Goal: Task Accomplishment & Management: Manage account settings

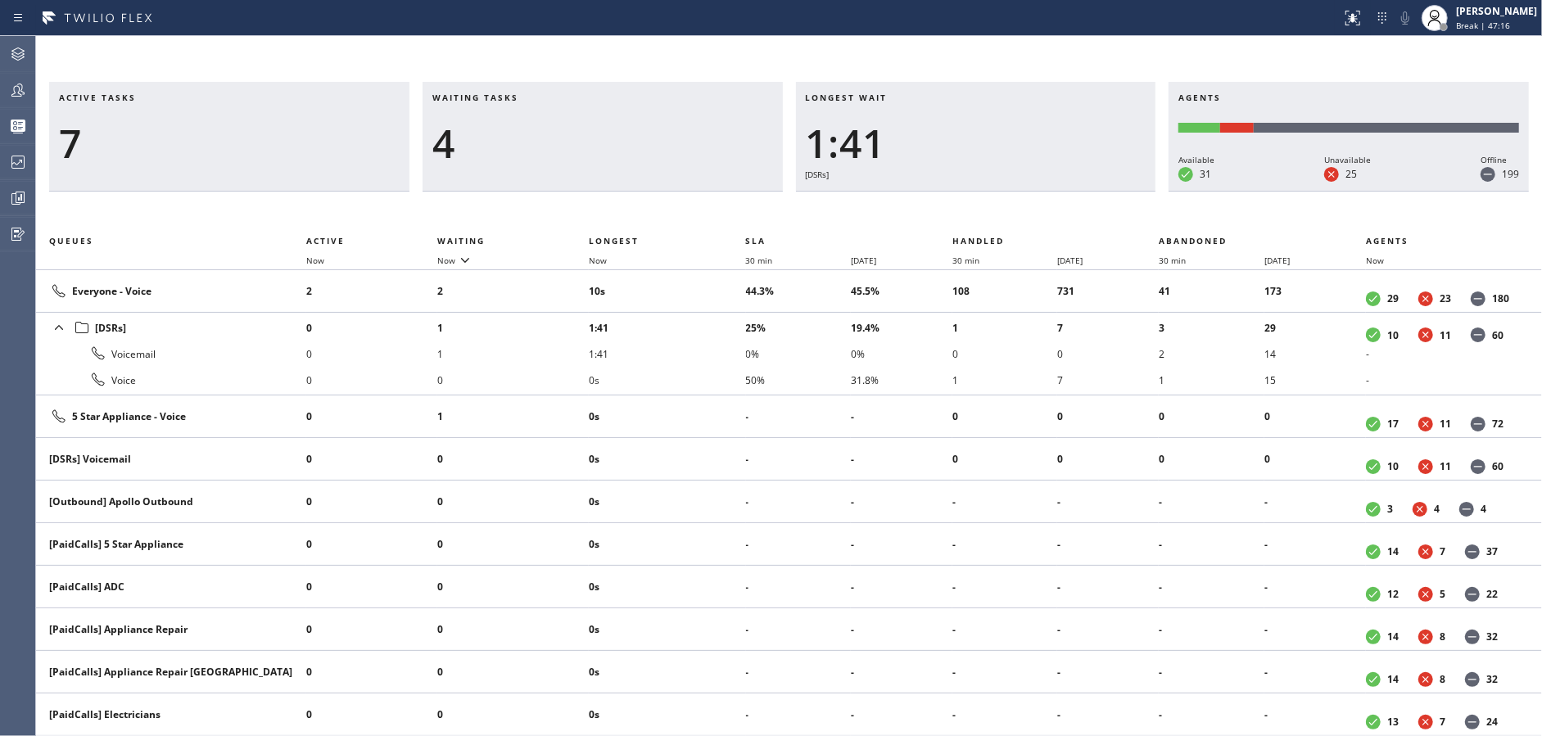
click at [498, 115] on div "Waiting tasks 4" at bounding box center [603, 137] width 360 height 110
click at [497, 115] on h3 "Waiting tasks" at bounding box center [602, 104] width 341 height 25
click at [904, 113] on h3 "Longest wait" at bounding box center [976, 104] width 341 height 25
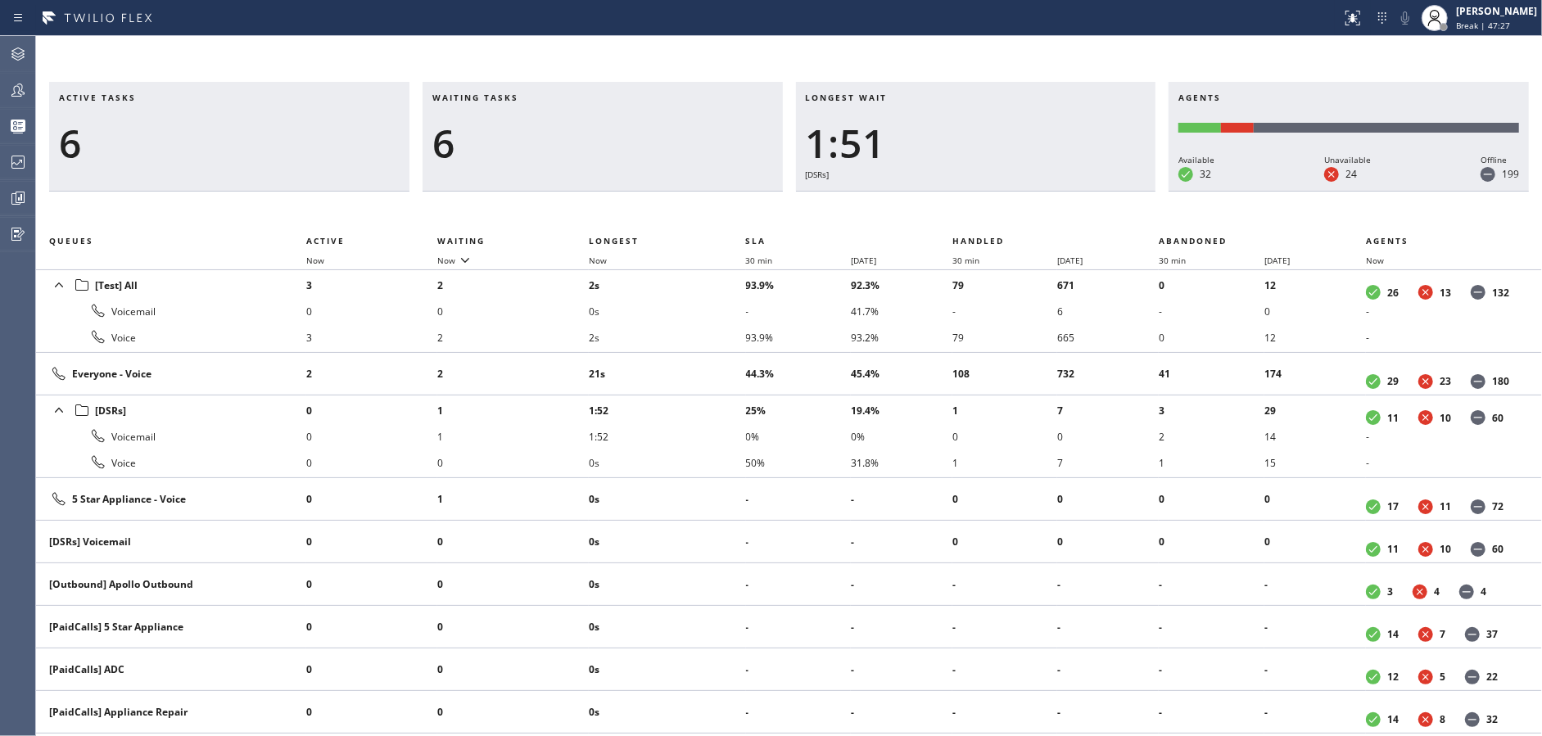
click at [904, 113] on h3 "Longest wait" at bounding box center [976, 104] width 341 height 25
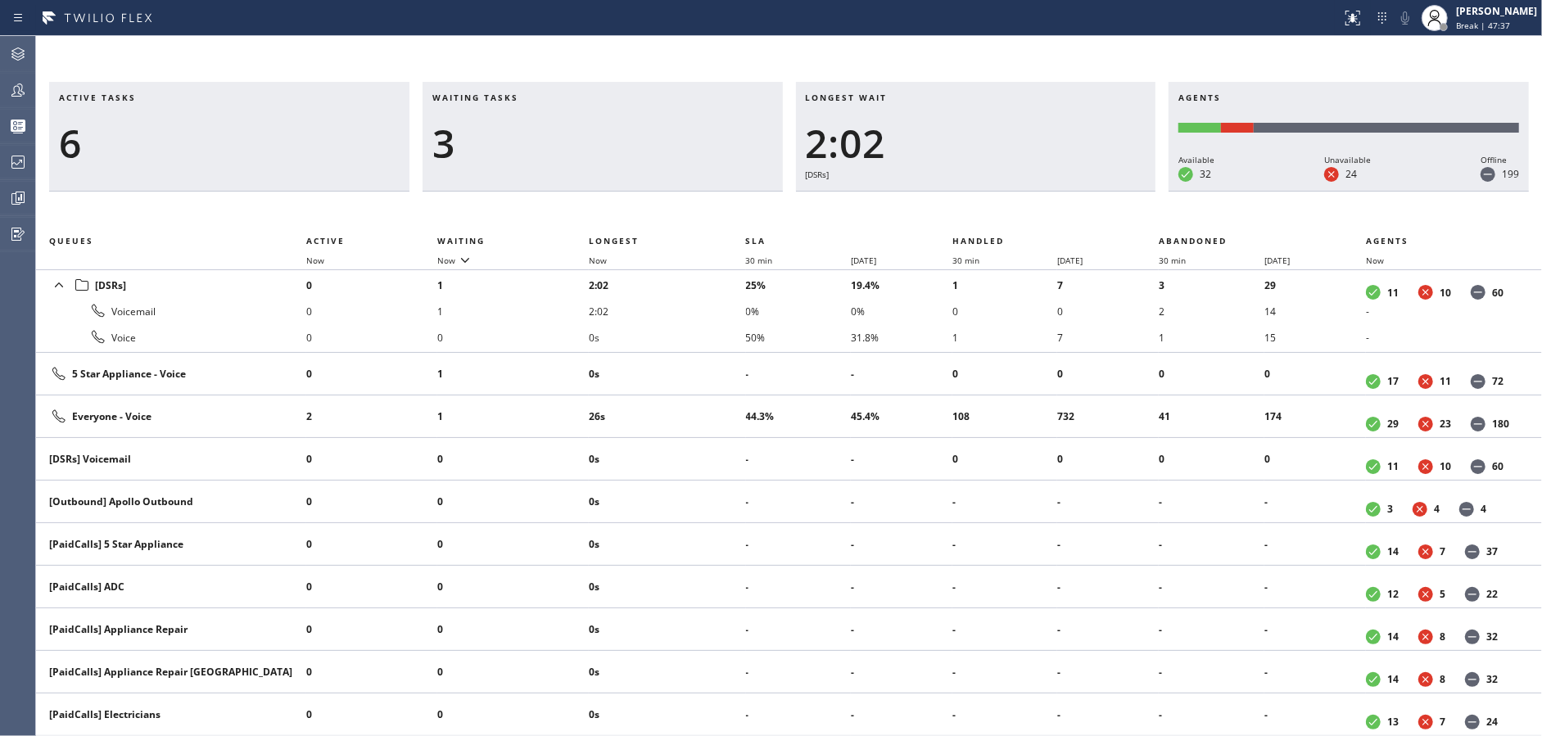
click at [904, 113] on h3 "Longest wait" at bounding box center [976, 104] width 341 height 25
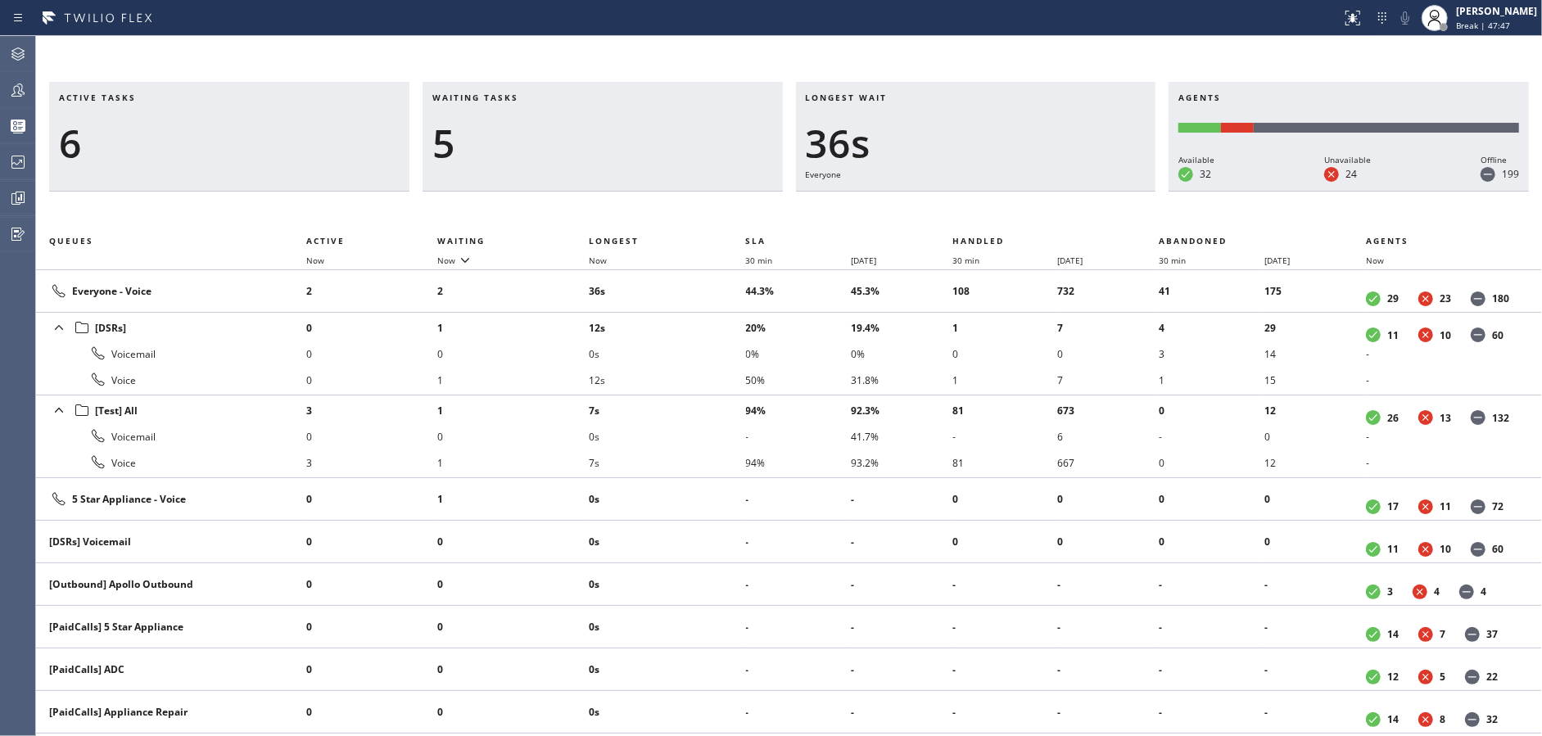
click at [904, 113] on h3 "Longest wait" at bounding box center [976, 104] width 341 height 25
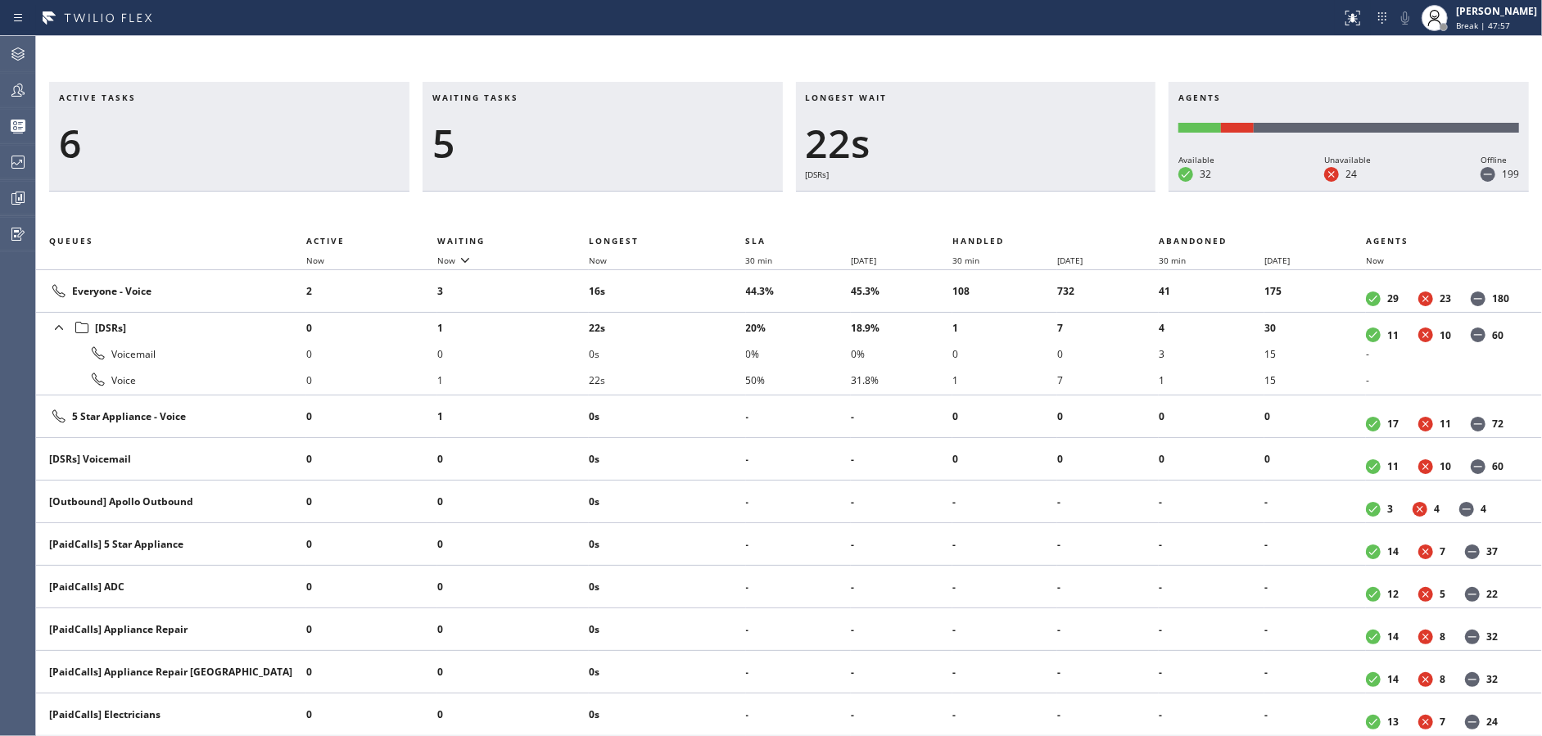
click at [904, 113] on h3 "Longest wait" at bounding box center [976, 104] width 341 height 25
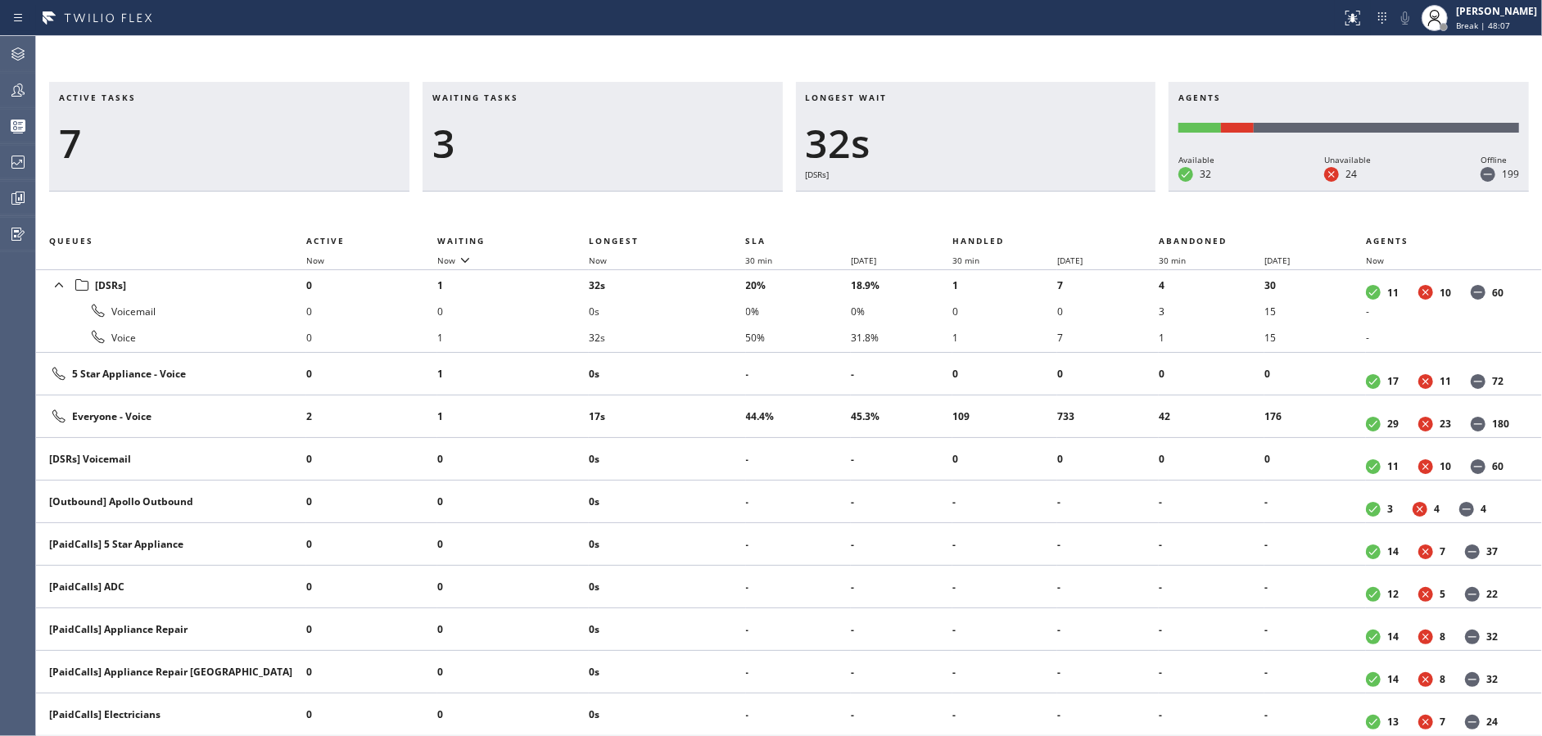
click at [904, 113] on h3 "Longest wait" at bounding box center [976, 104] width 341 height 25
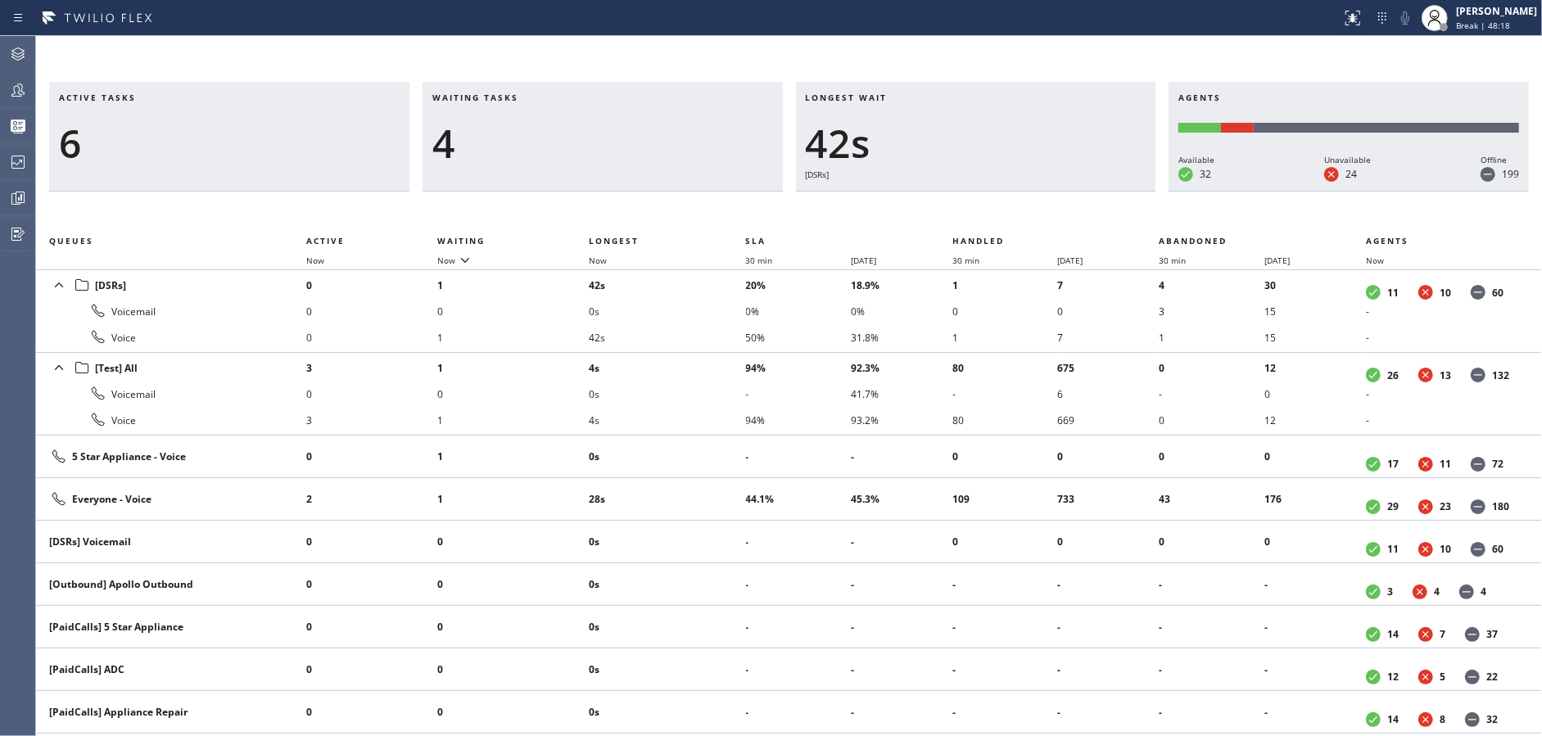
click at [904, 113] on h3 "Longest wait" at bounding box center [976, 104] width 341 height 25
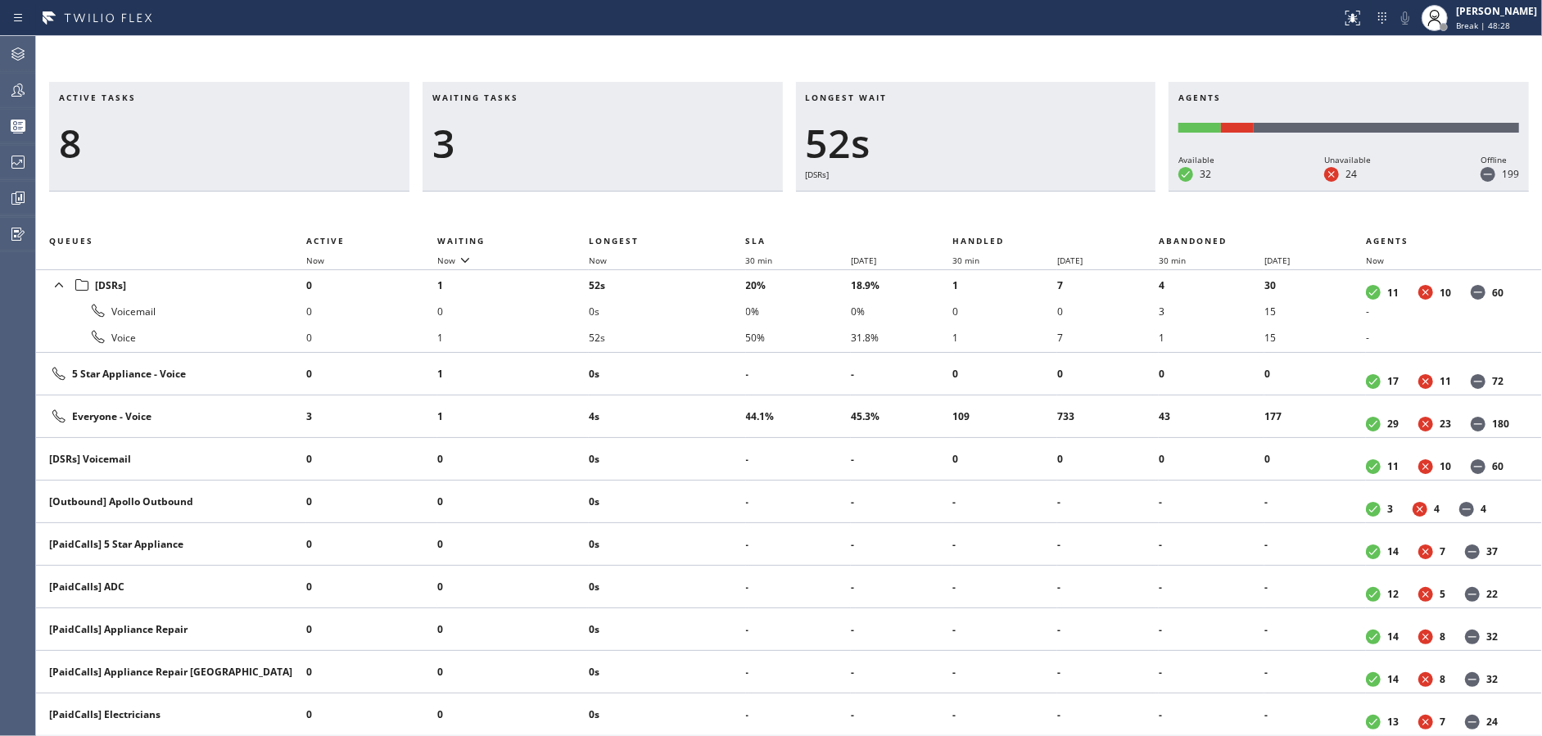
click at [904, 113] on h3 "Longest wait" at bounding box center [976, 104] width 341 height 25
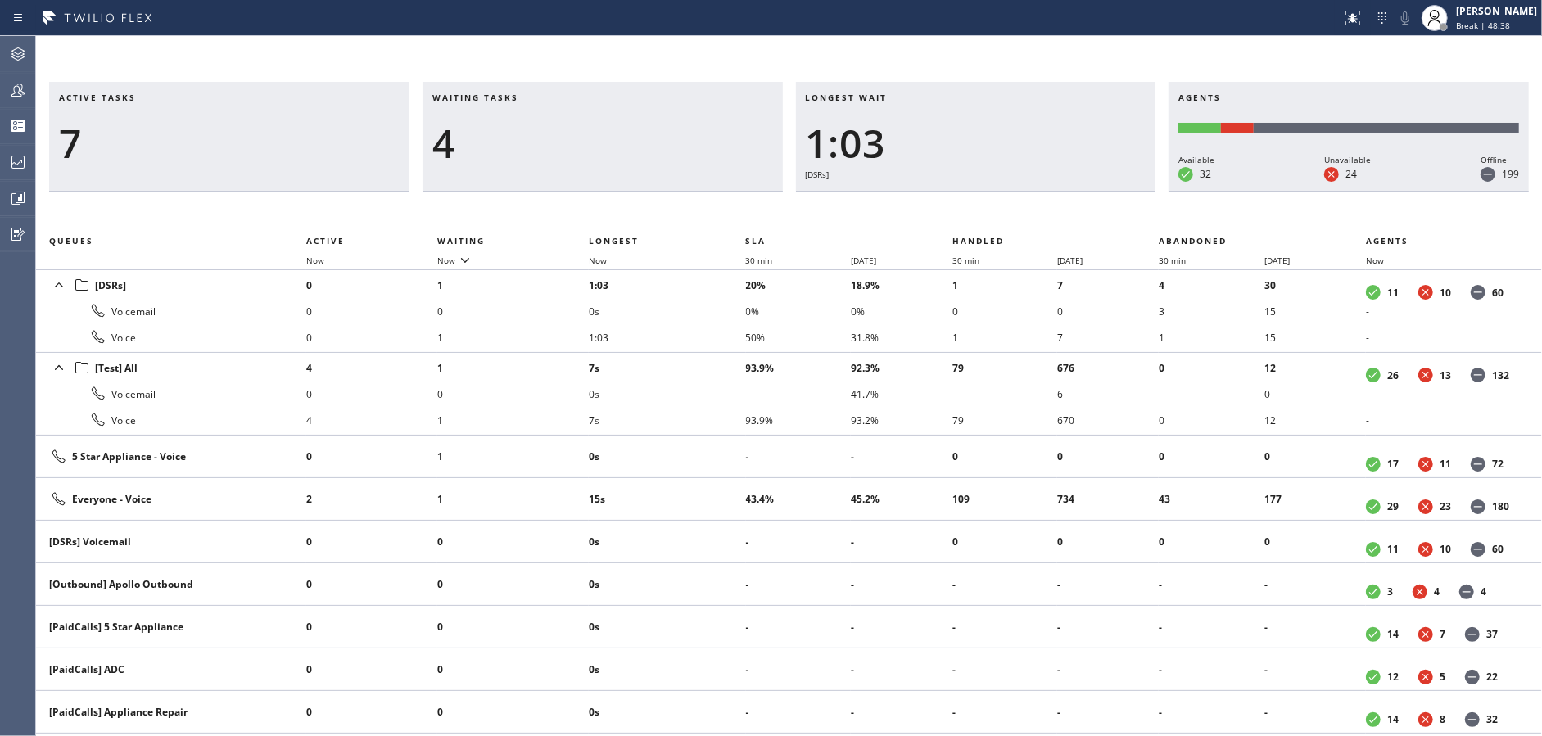
click at [904, 113] on h3 "Longest wait" at bounding box center [976, 104] width 341 height 25
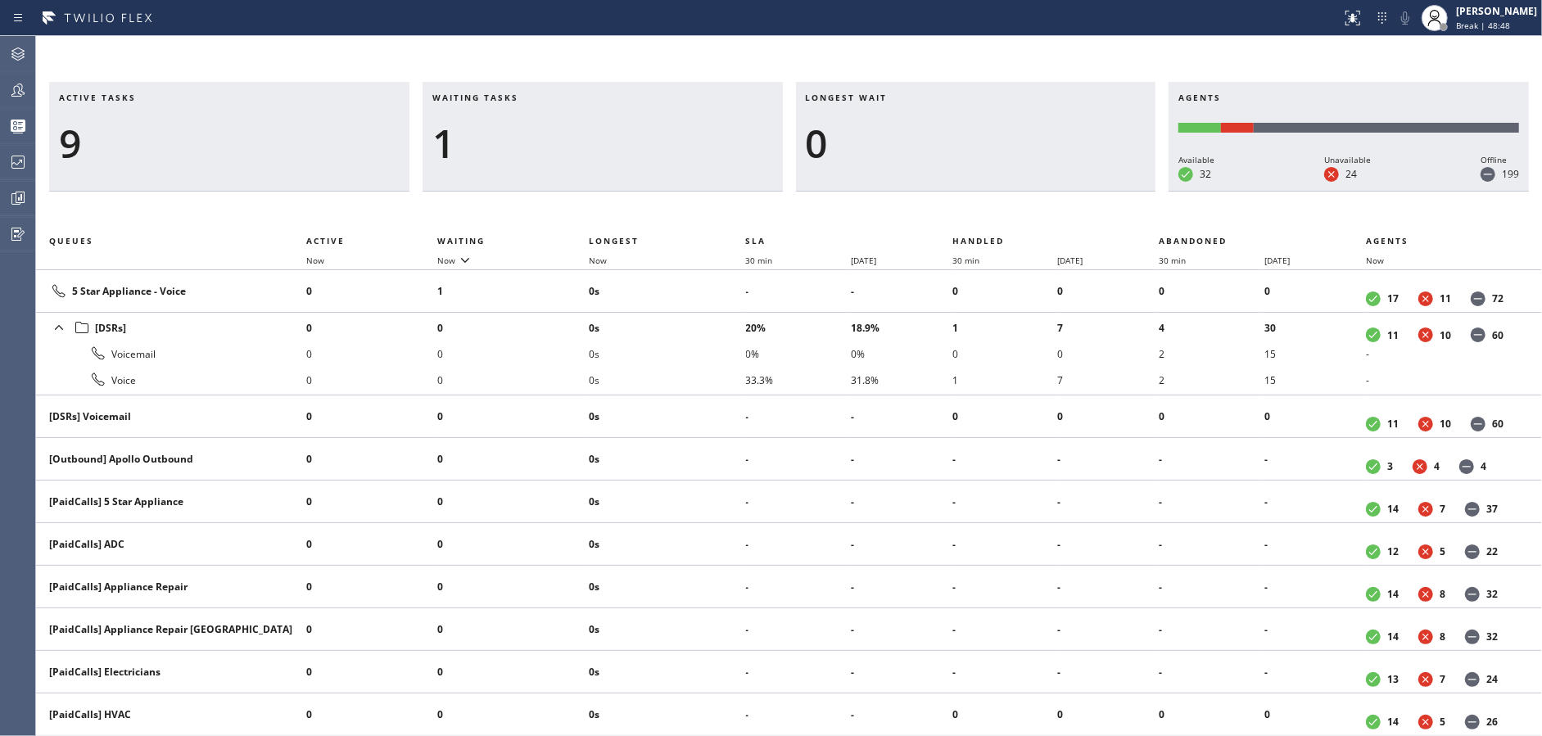
click at [904, 113] on h3 "Longest wait" at bounding box center [976, 104] width 341 height 25
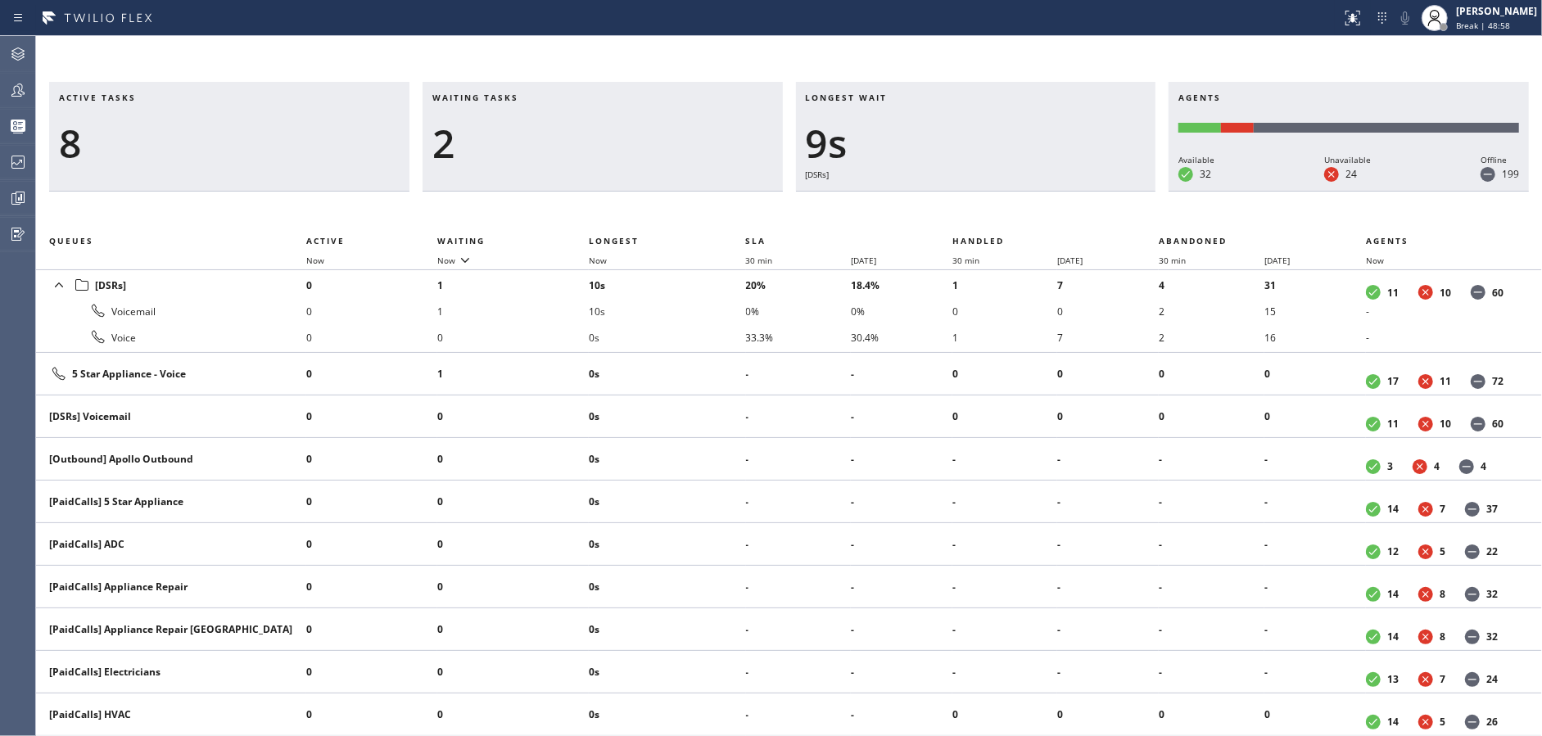
click at [904, 113] on h3 "Longest wait" at bounding box center [976, 104] width 341 height 25
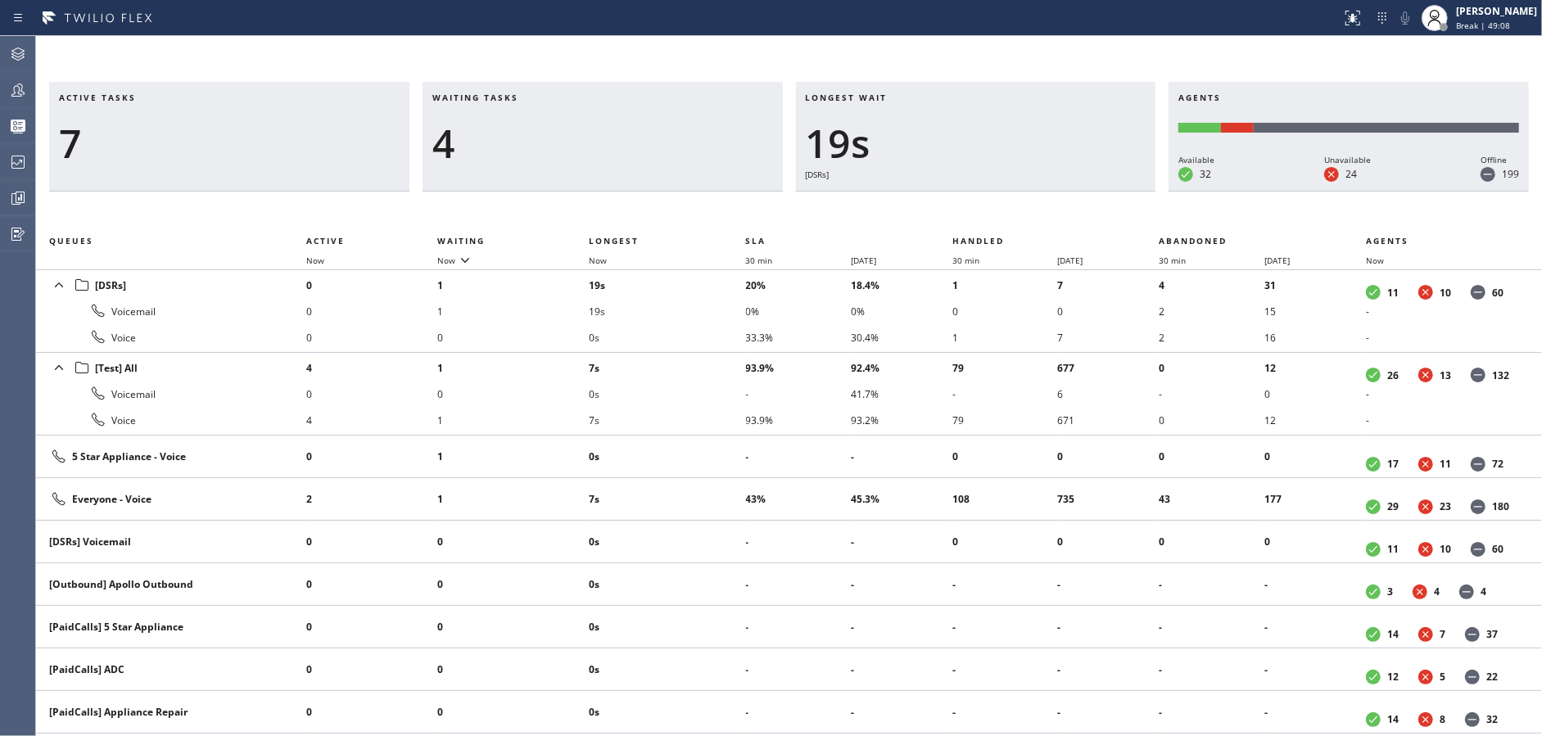
click at [904, 113] on h3 "Longest wait" at bounding box center [976, 104] width 341 height 25
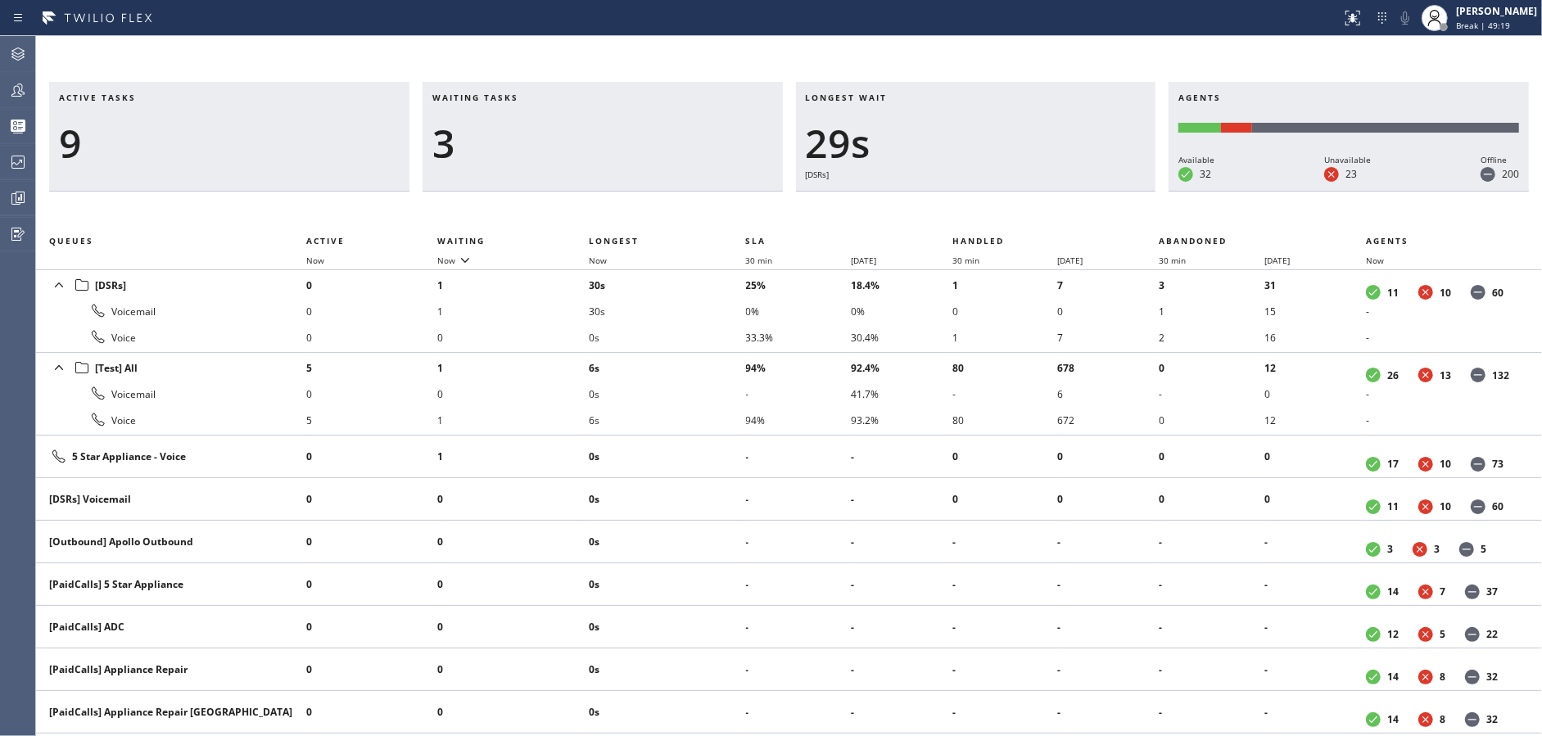
click at [904, 113] on h3 "Longest wait" at bounding box center [976, 104] width 341 height 25
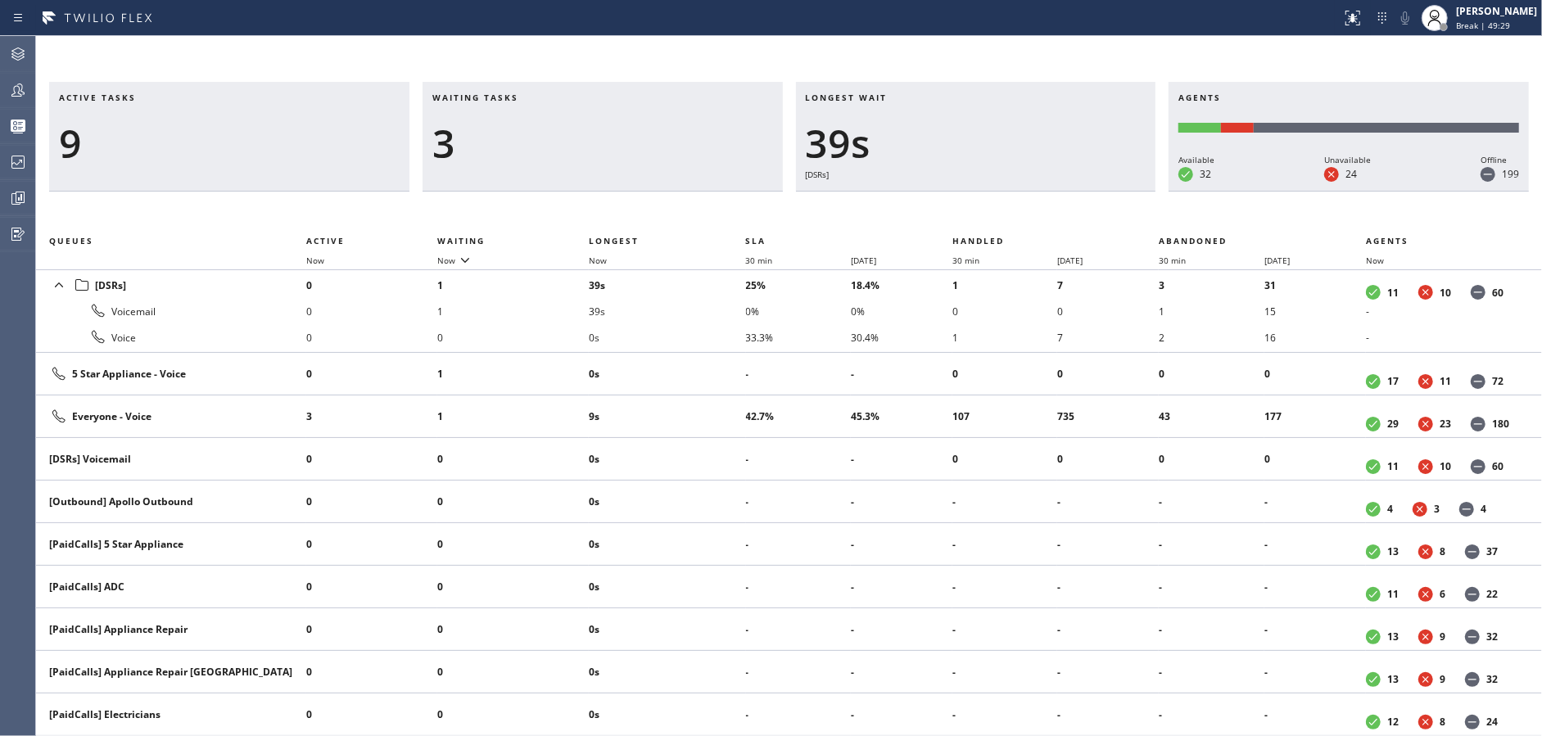
click at [904, 113] on h3 "Longest wait" at bounding box center [976, 104] width 341 height 25
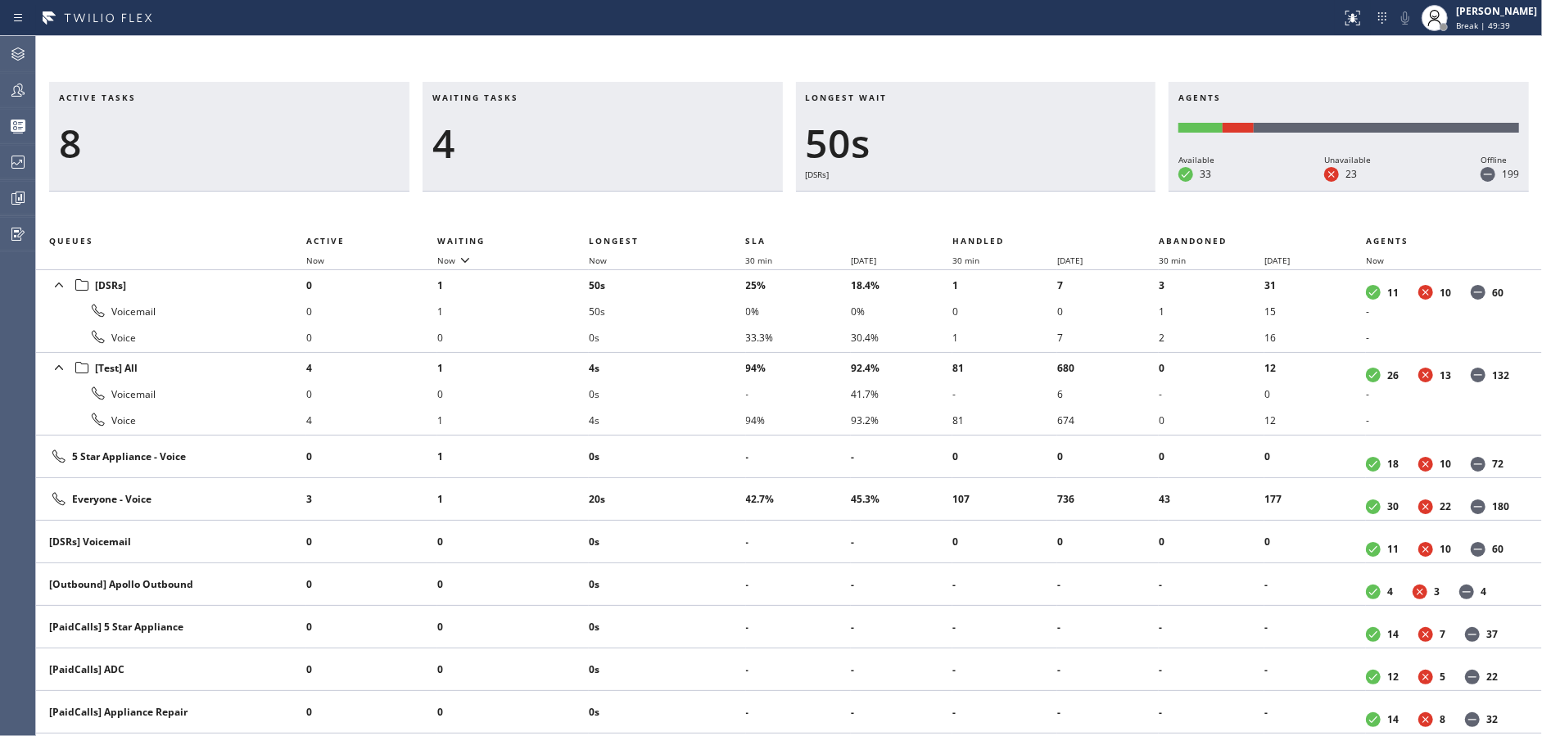
click at [904, 113] on h3 "Longest wait" at bounding box center [976, 104] width 341 height 25
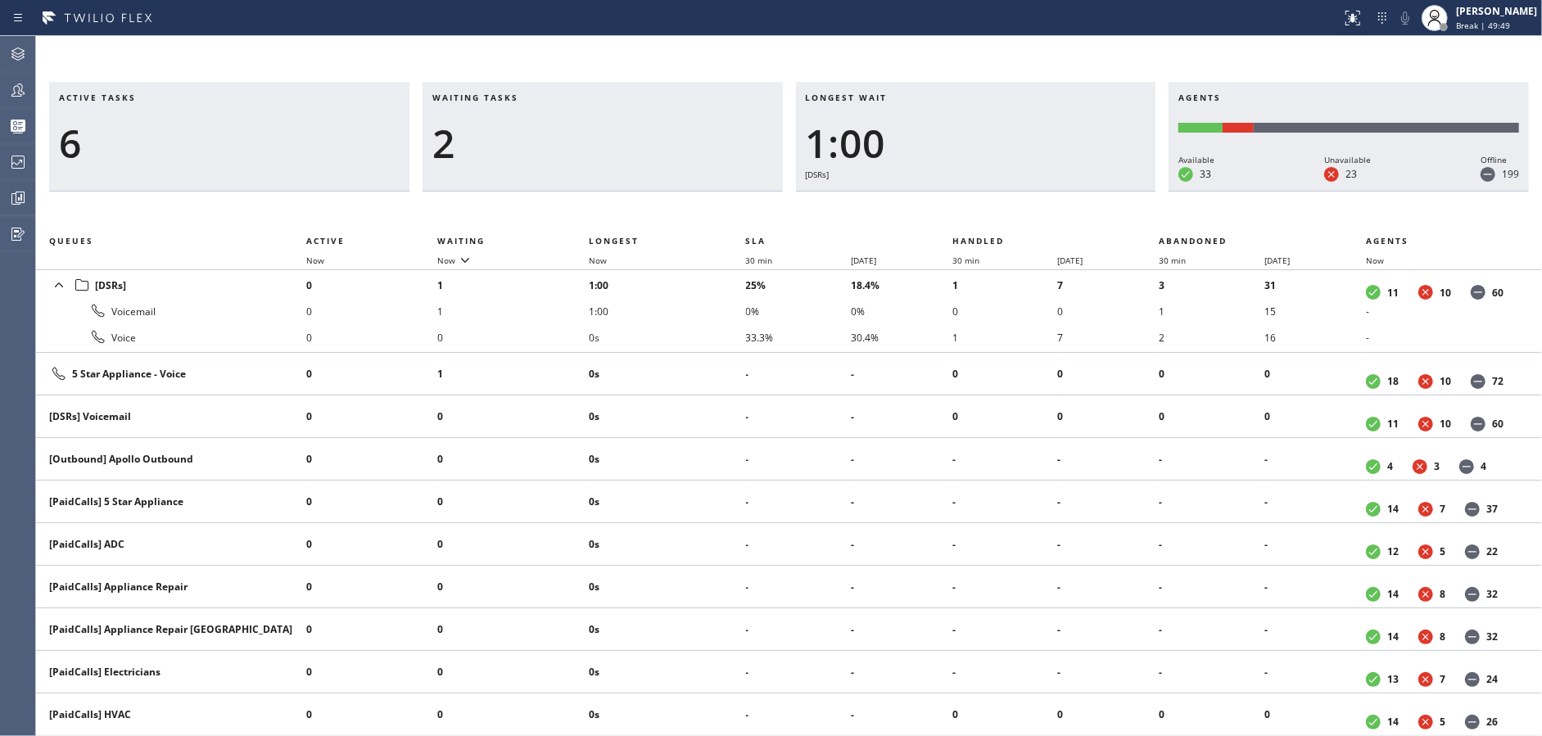
click at [904, 113] on h3 "Longest wait" at bounding box center [976, 104] width 341 height 25
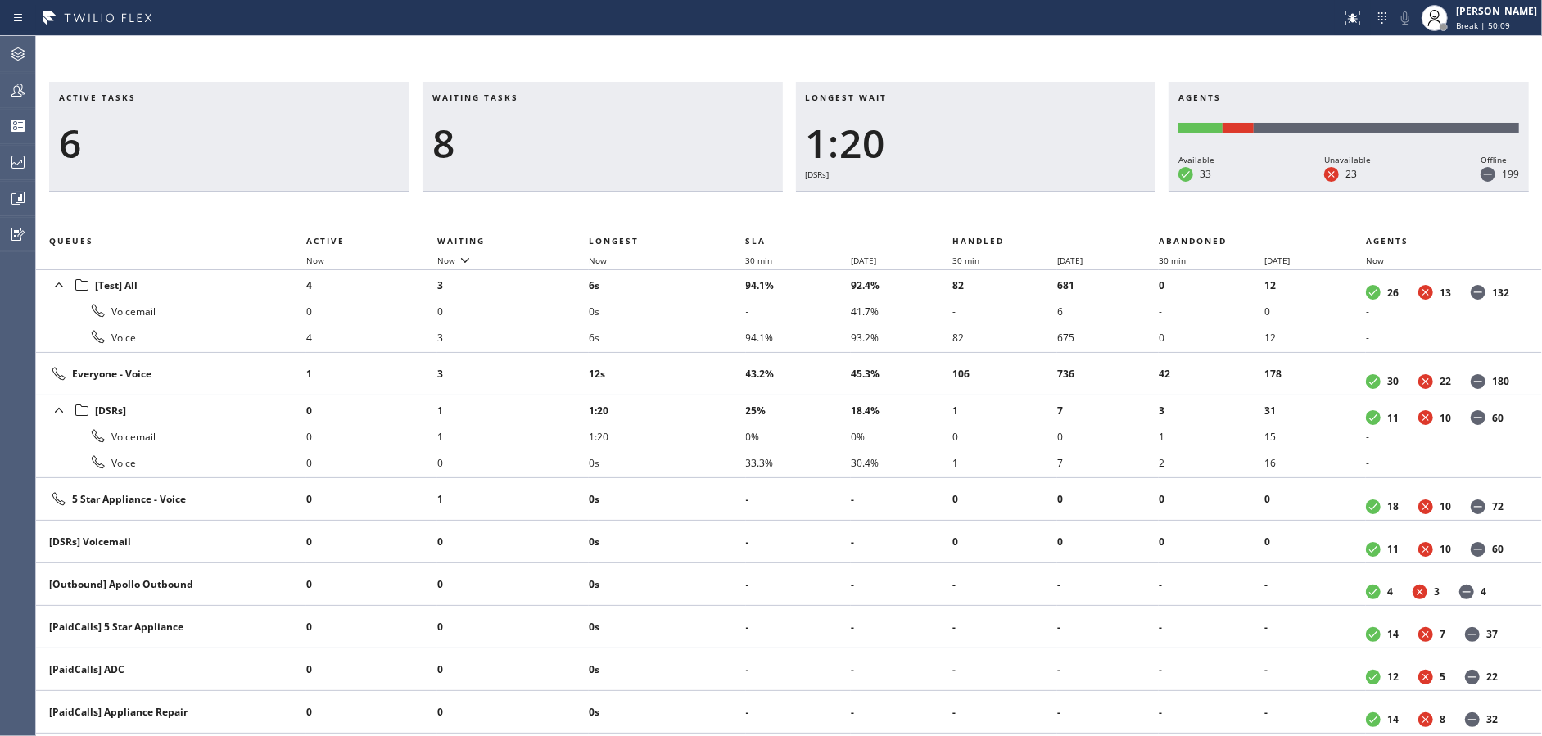
click at [904, 113] on h3 "Longest wait" at bounding box center [976, 104] width 341 height 25
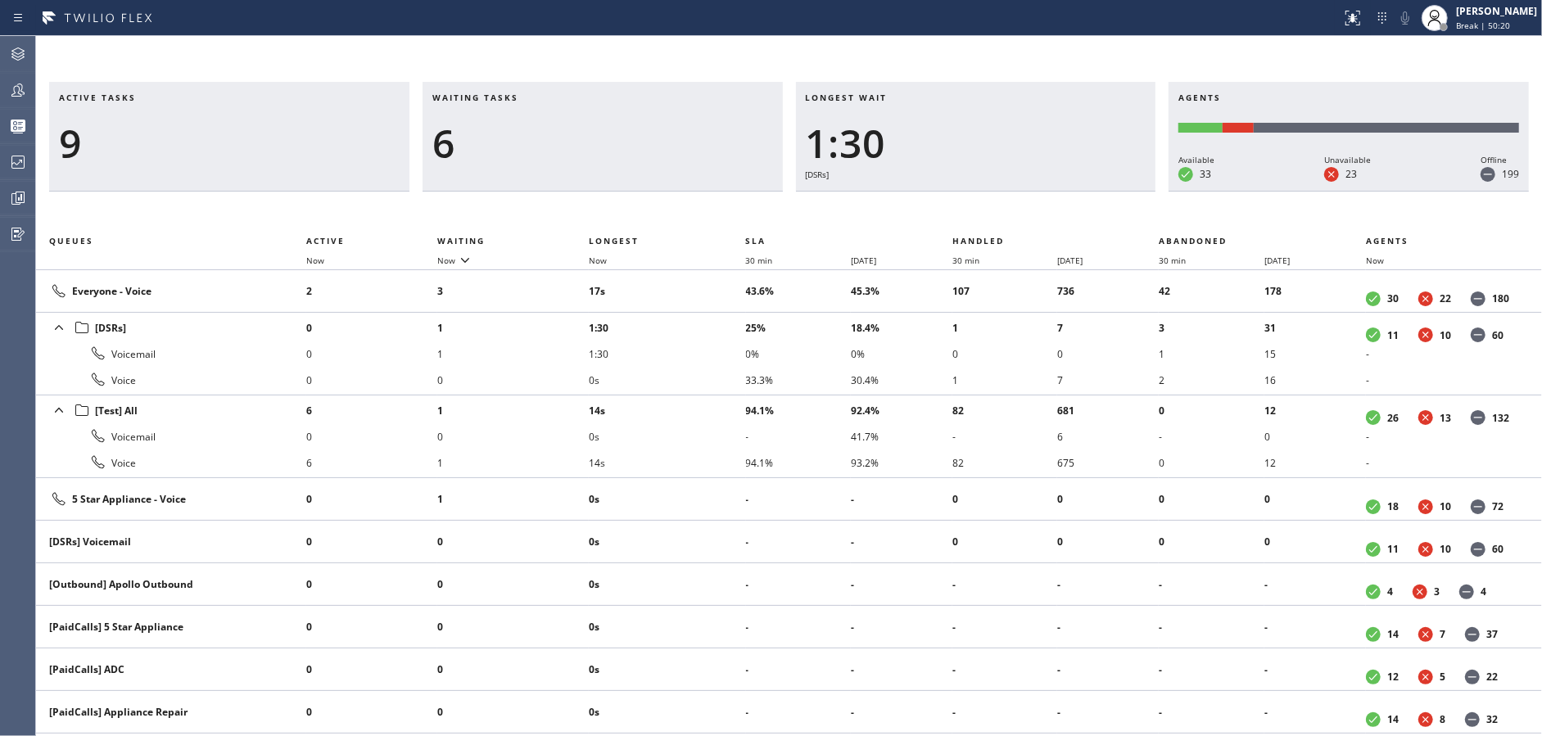
click at [904, 113] on h3 "Longest wait" at bounding box center [976, 104] width 341 height 25
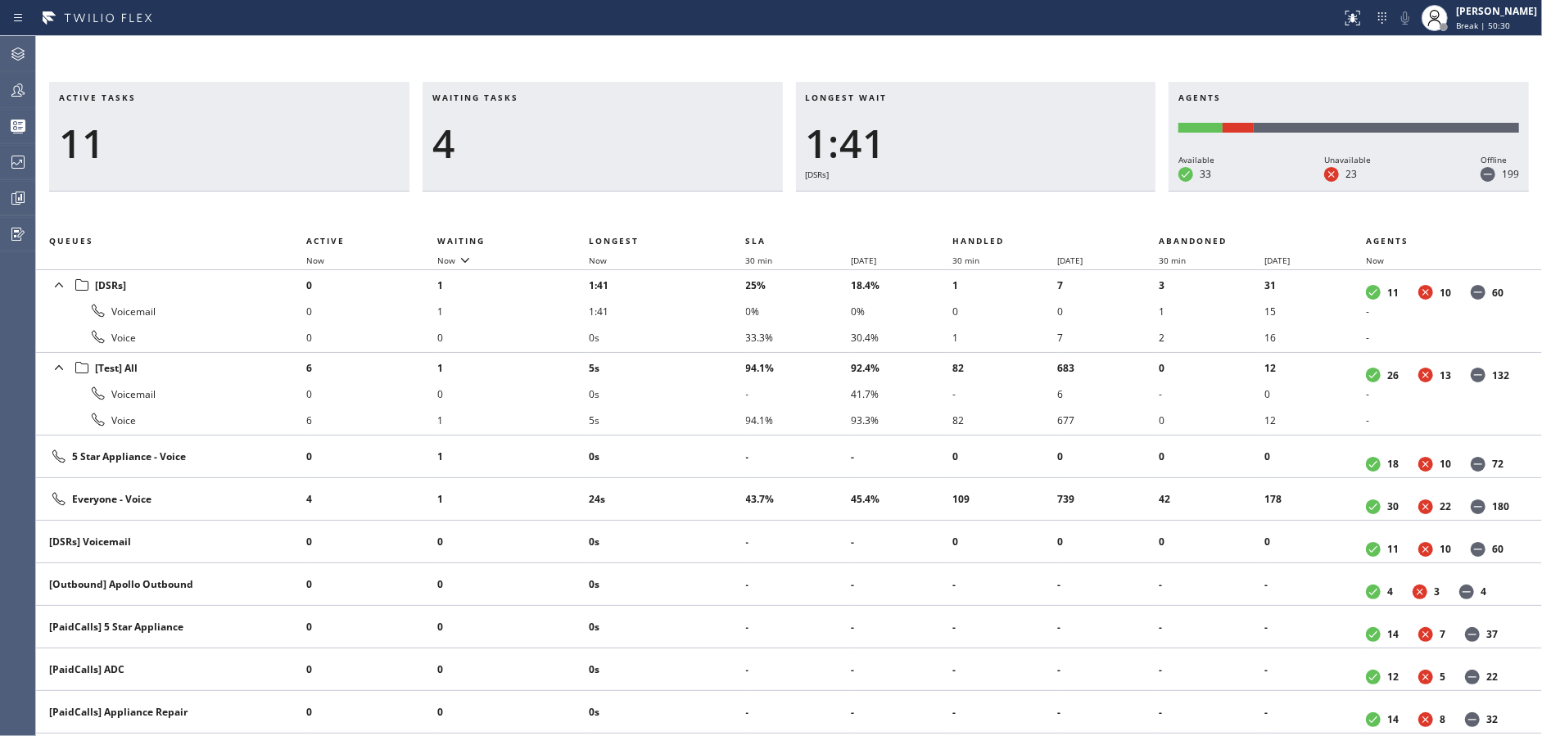
click at [904, 113] on h3 "Longest wait" at bounding box center [976, 104] width 341 height 25
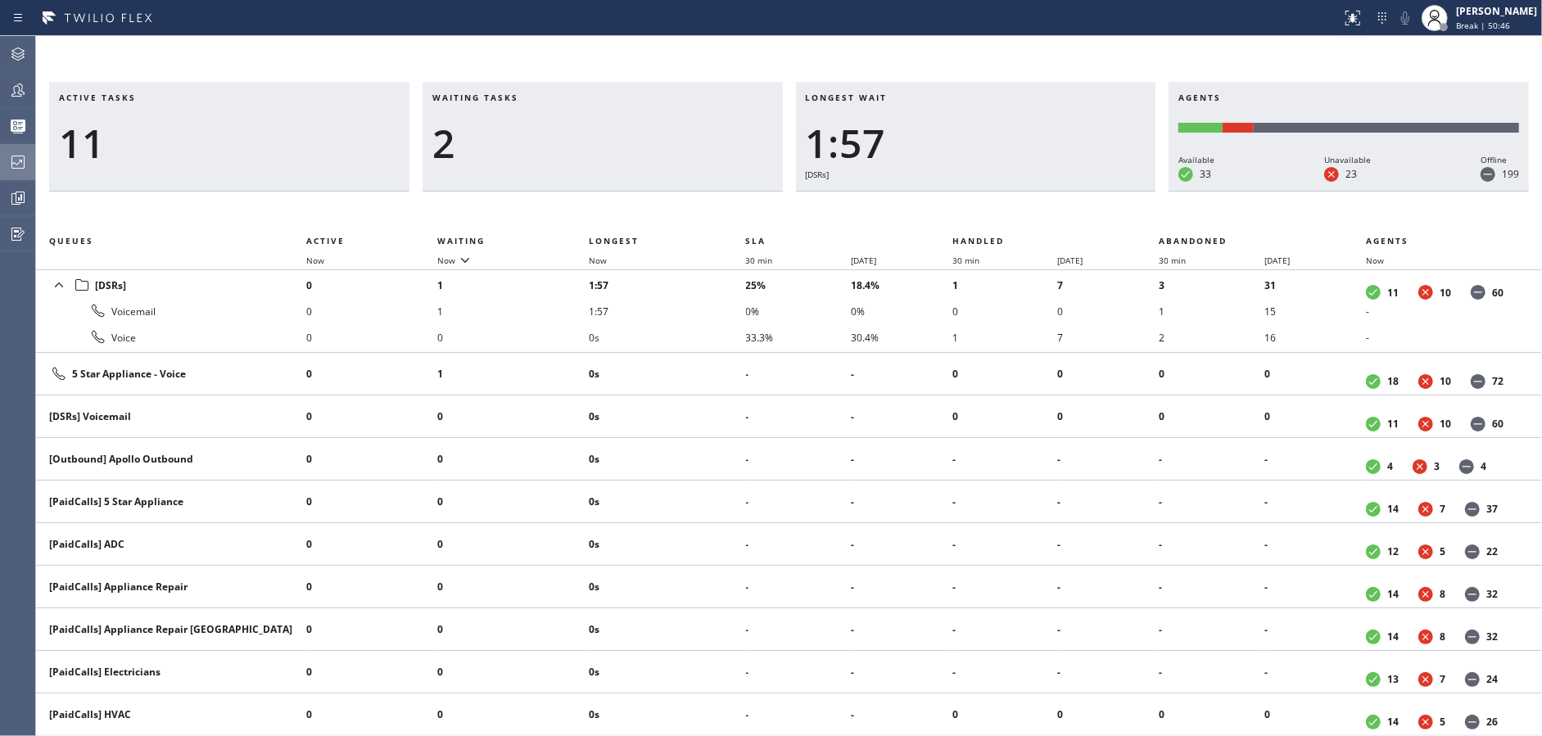
click at [3, 165] on div at bounding box center [18, 162] width 36 height 20
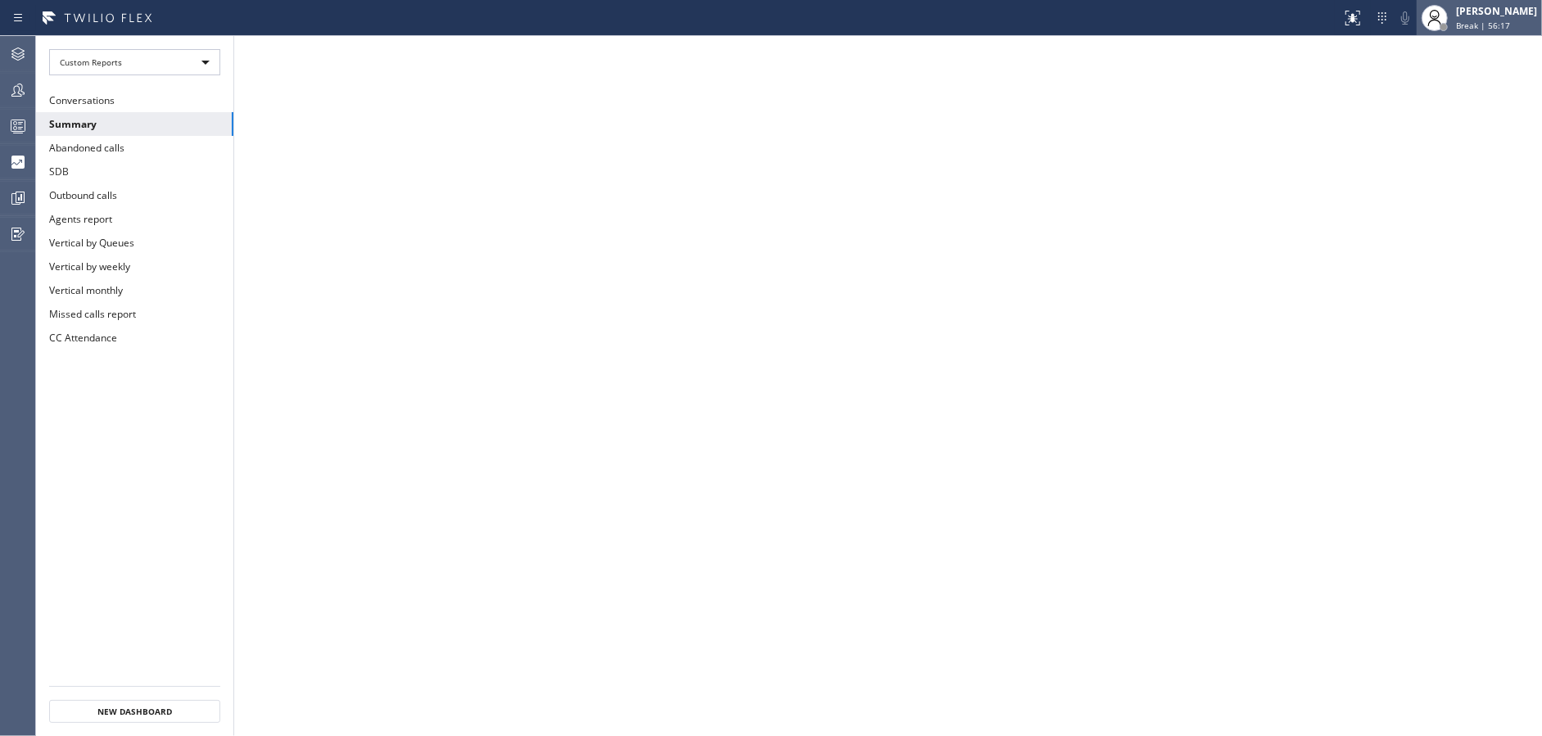
click at [1478, 20] on span "Break | 56:17" at bounding box center [1483, 25] width 54 height 11
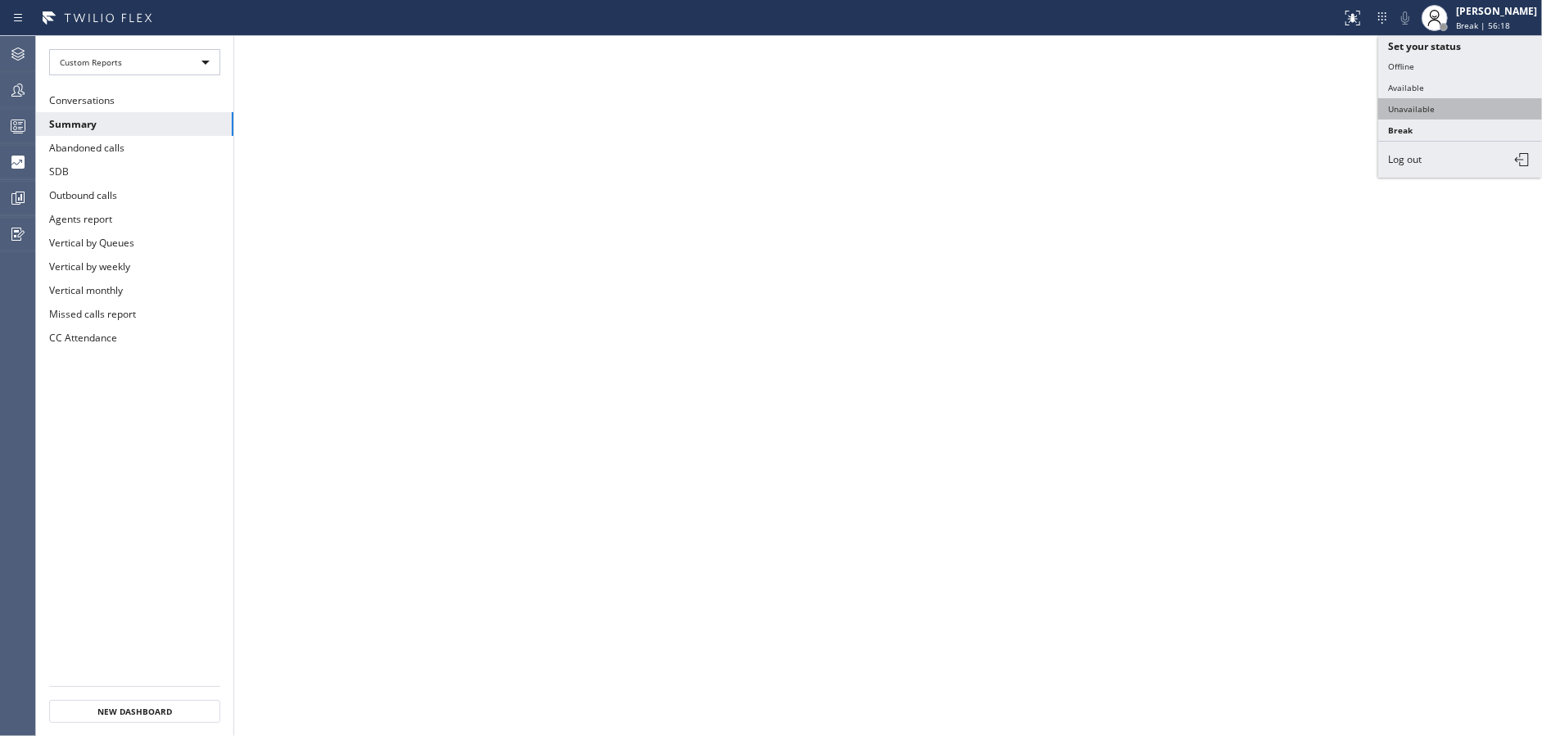
click at [1459, 103] on button "Unavailable" at bounding box center [1460, 108] width 164 height 21
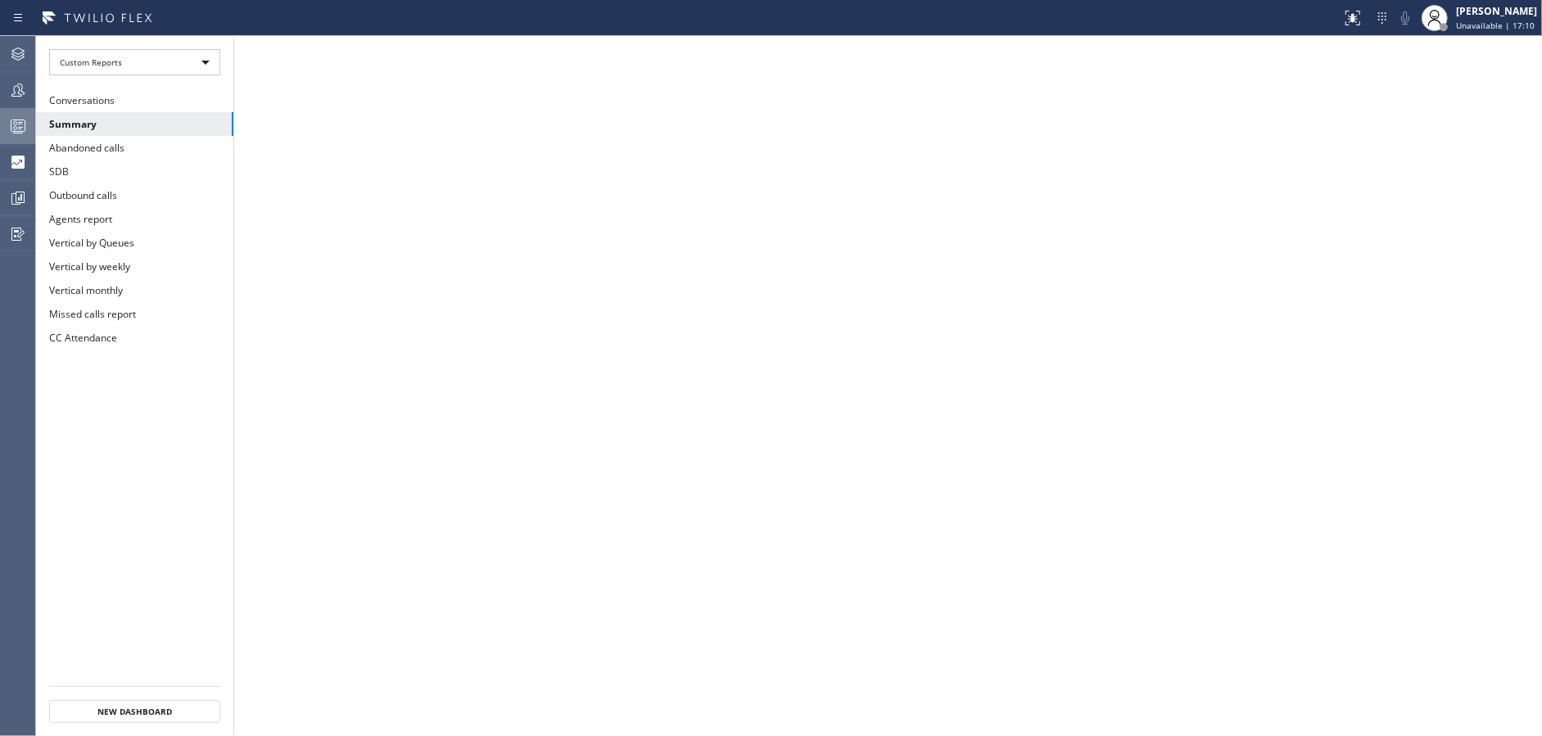
click at [0, 126] on div at bounding box center [18, 126] width 36 height 20
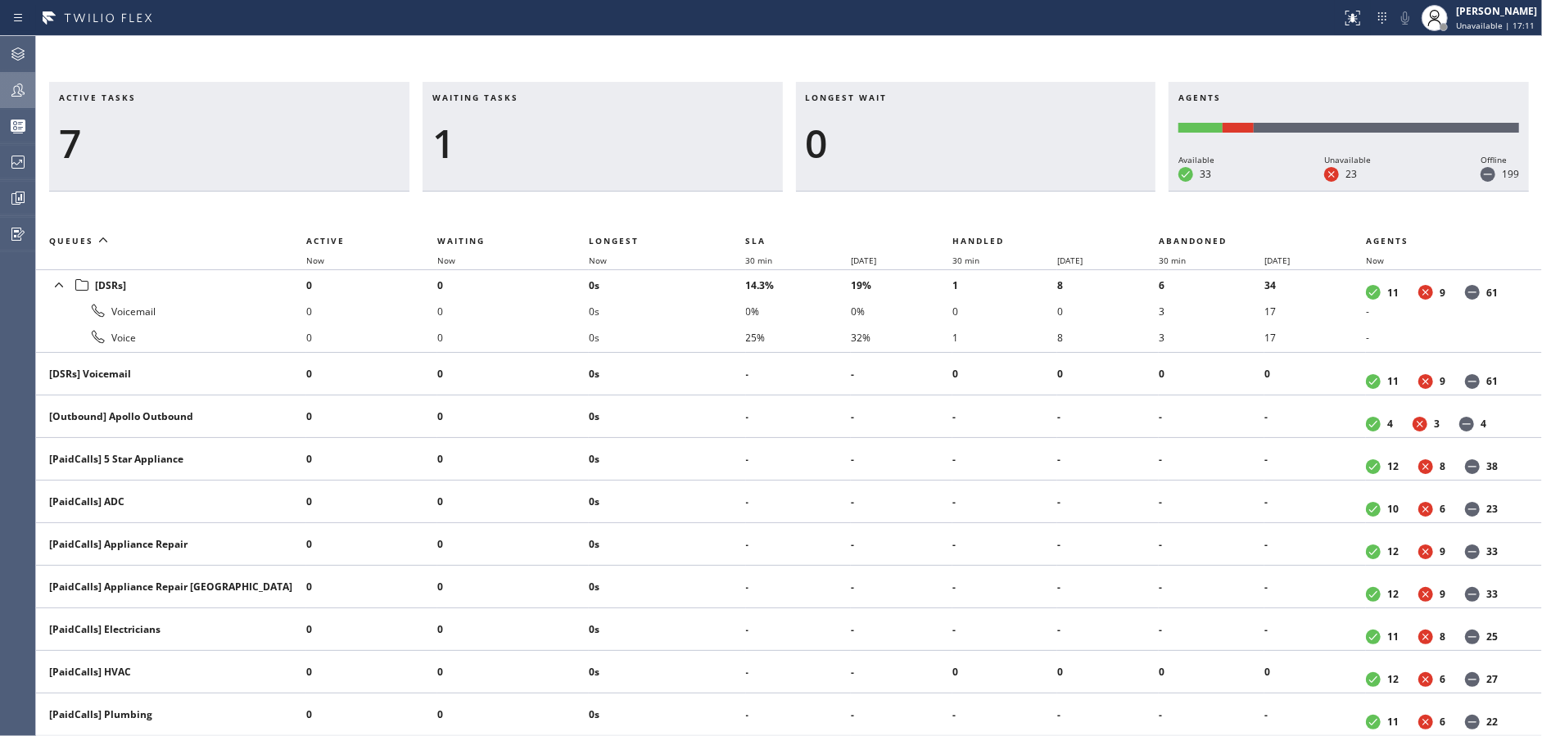
click at [0, 84] on div at bounding box center [18, 90] width 36 height 20
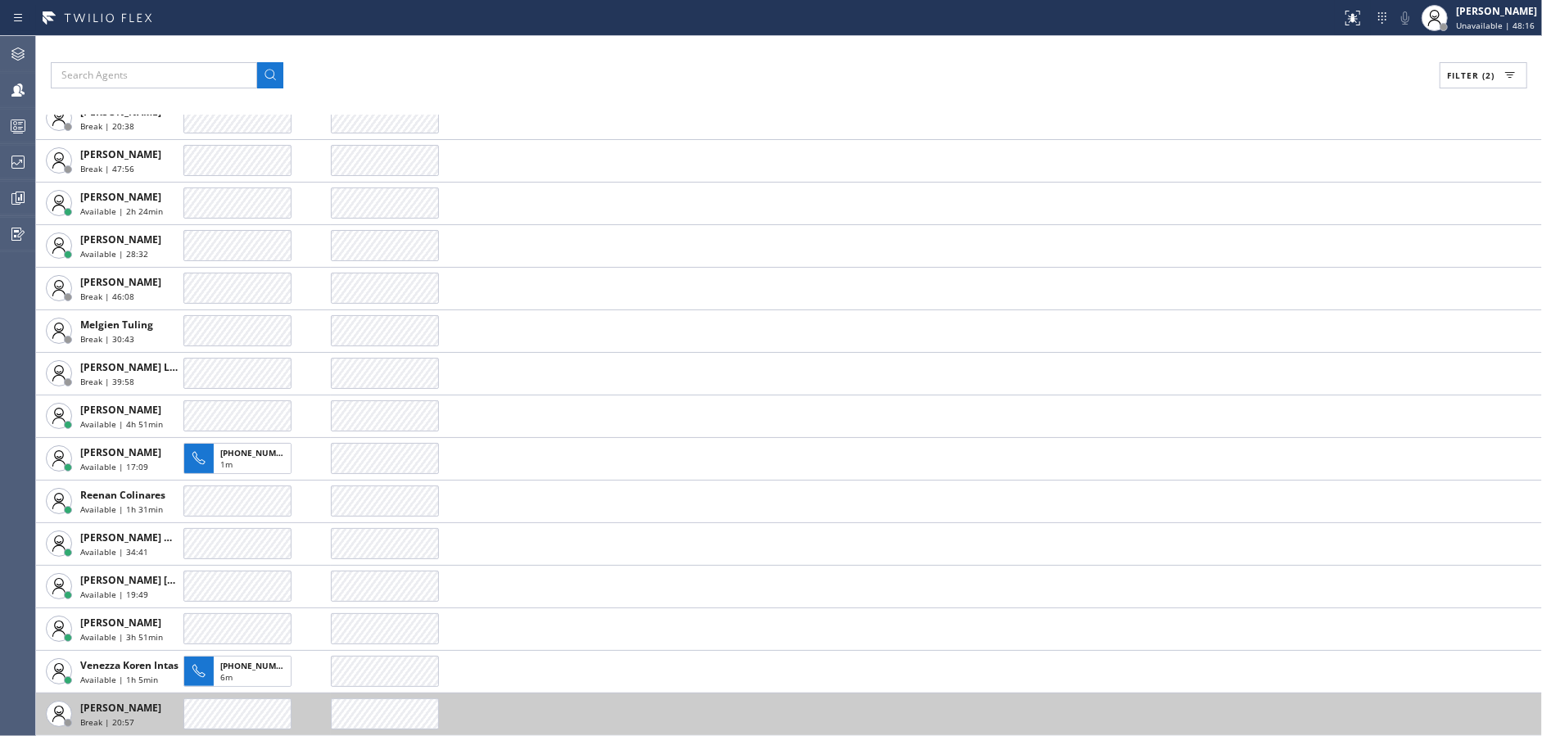
scroll to position [1059, 0]
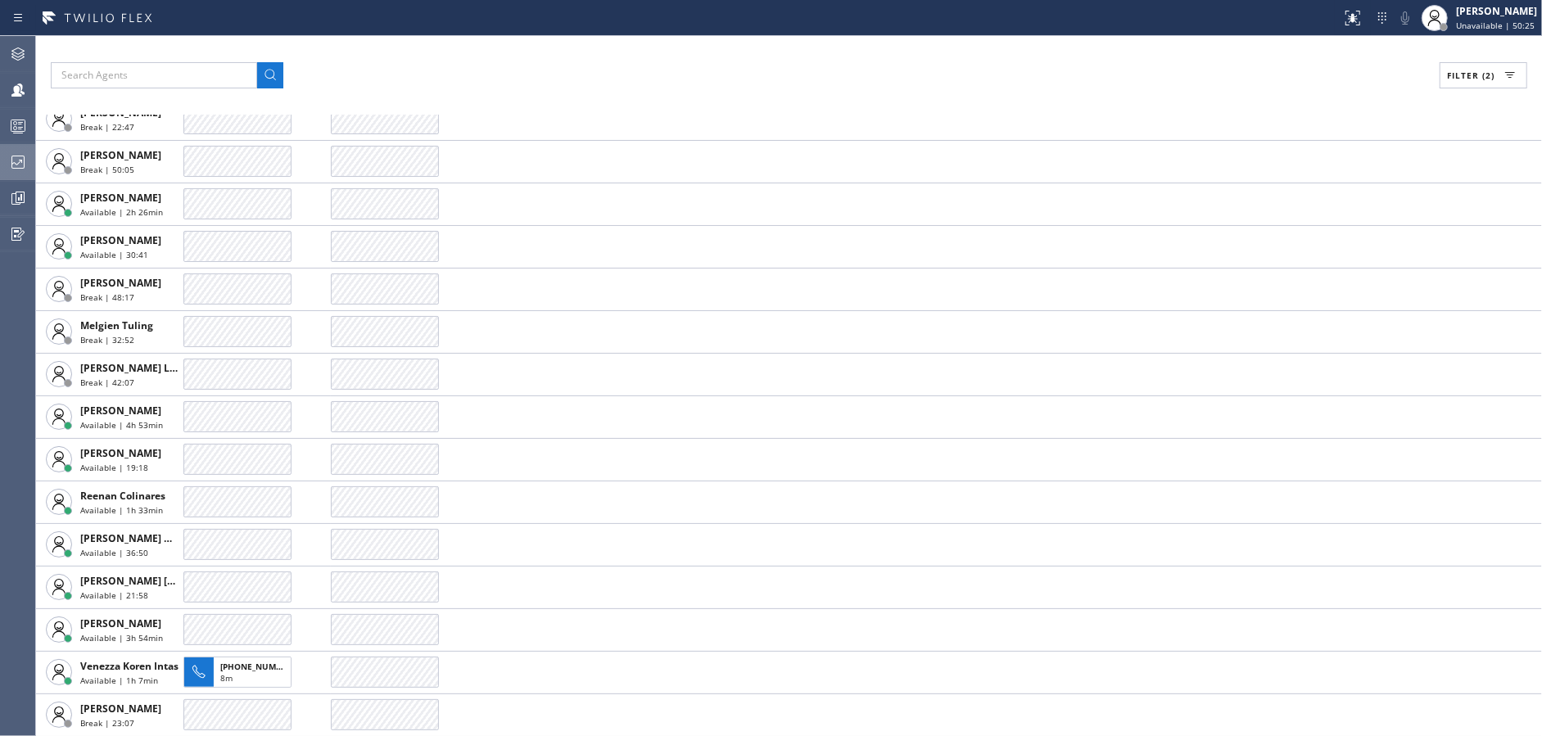
click at [0, 157] on div at bounding box center [18, 162] width 36 height 20
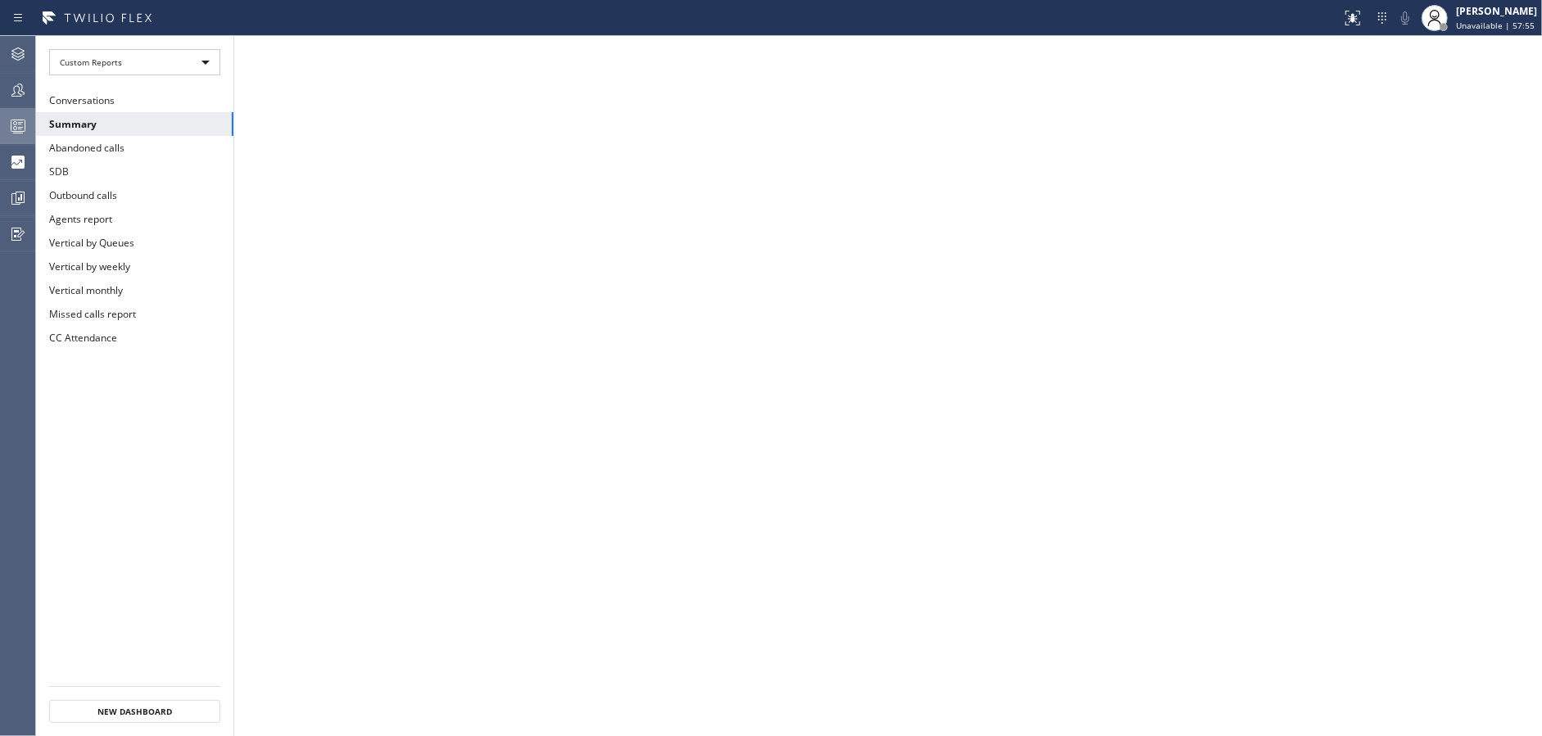
click at [22, 111] on div at bounding box center [18, 126] width 36 height 33
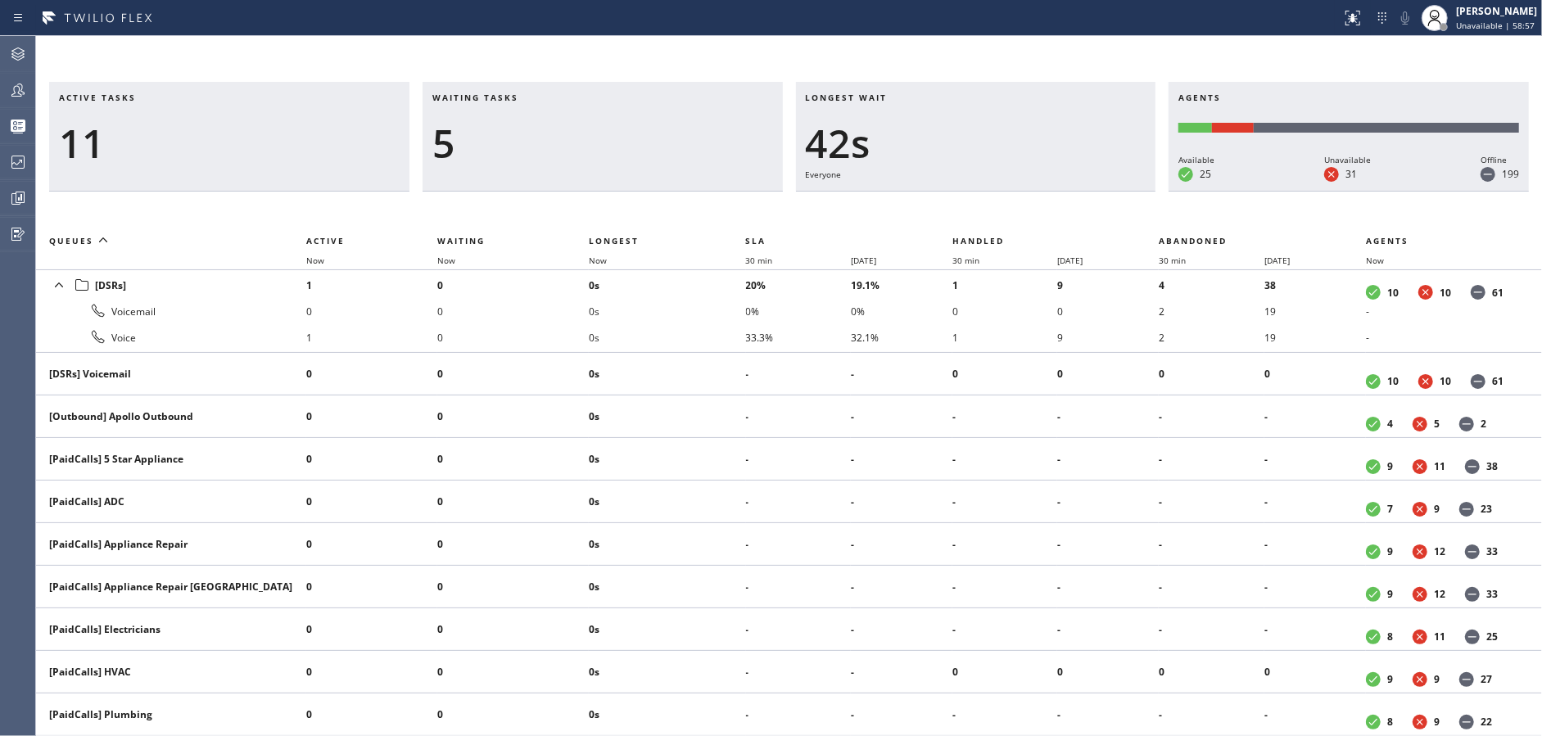
click at [550, 175] on div "Waiting tasks 5" at bounding box center [603, 137] width 360 height 110
click at [0, 142] on button "Queues Stats" at bounding box center [17, 126] width 35 height 36
click at [0, 167] on div at bounding box center [18, 162] width 36 height 20
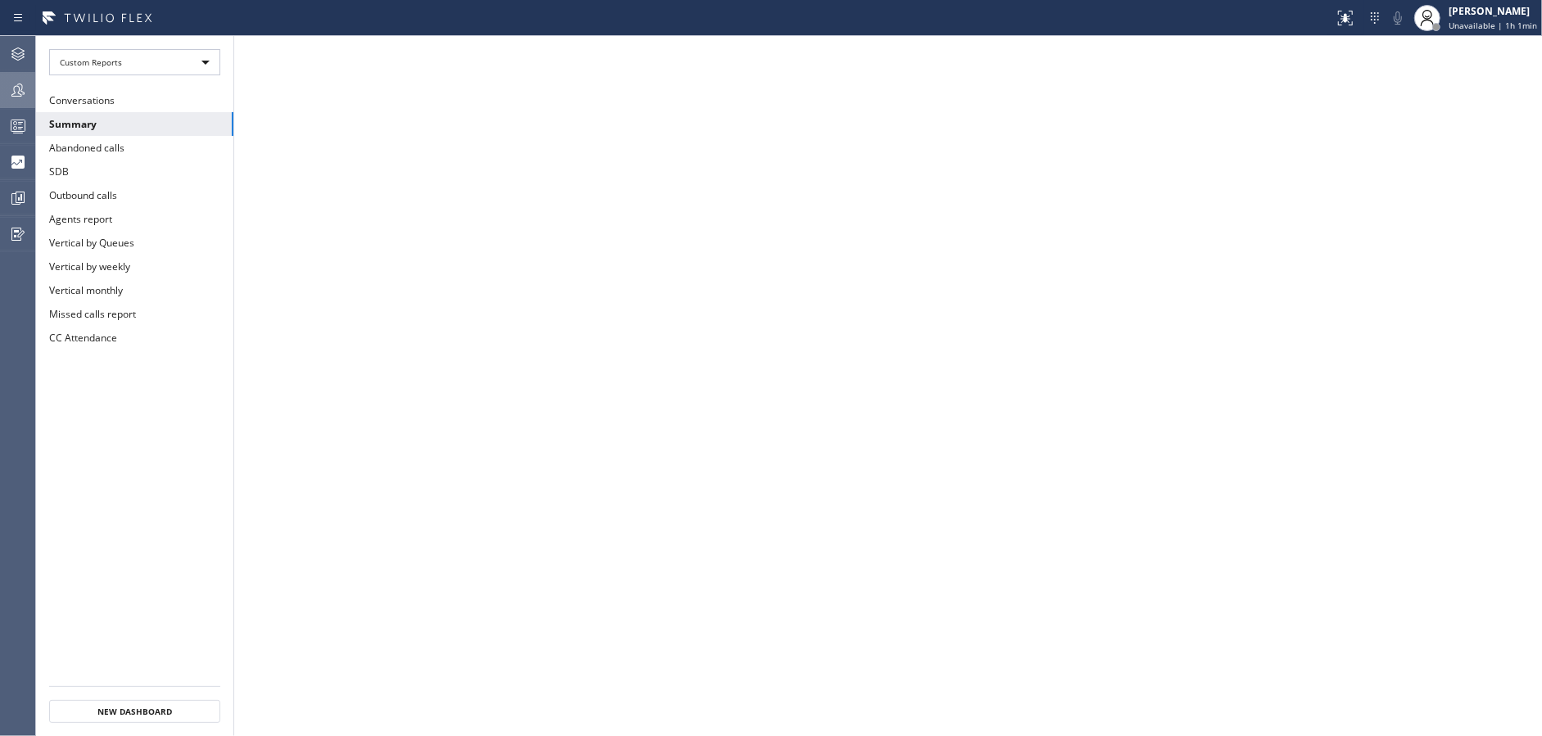
click at [13, 84] on icon at bounding box center [18, 90] width 20 height 20
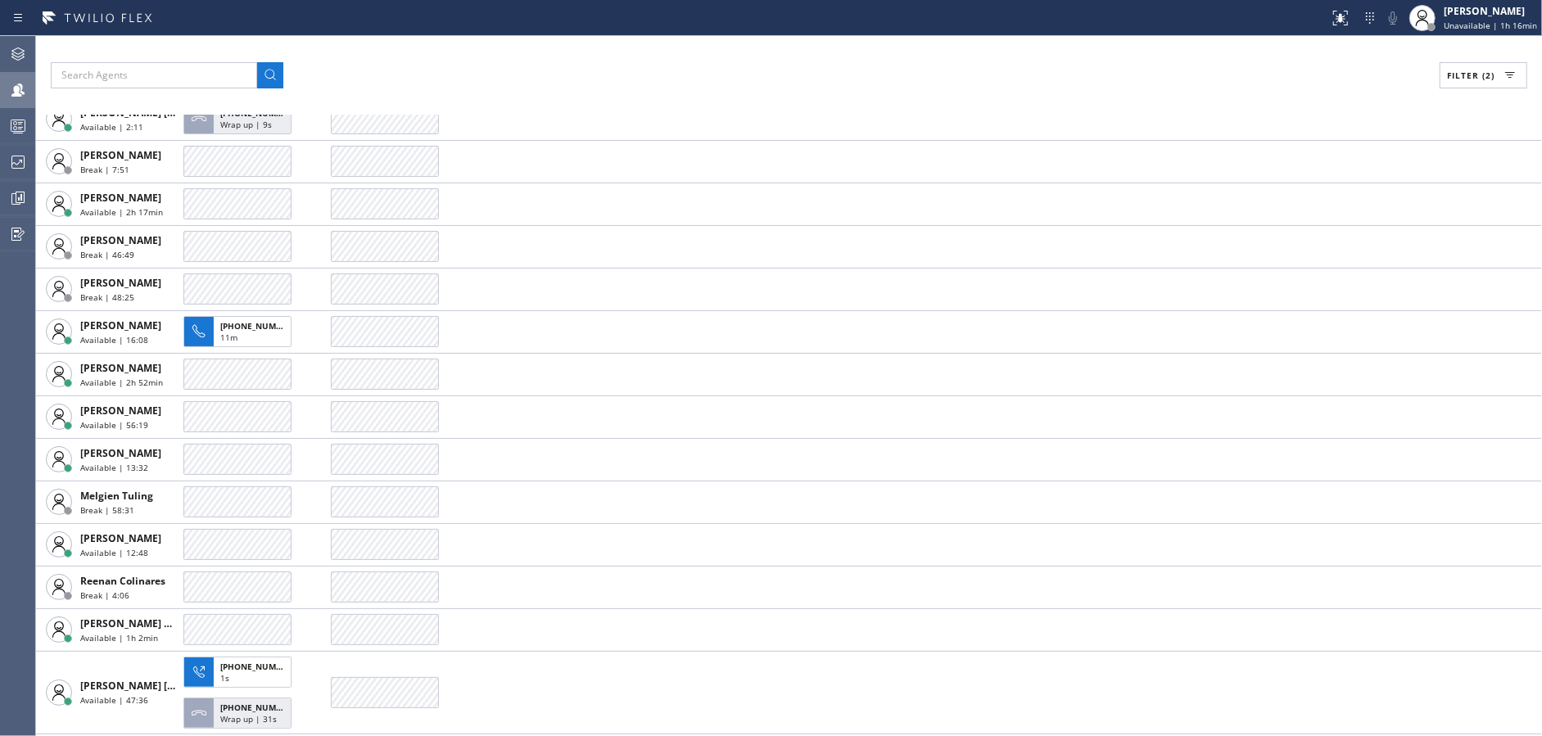
scroll to position [931, 0]
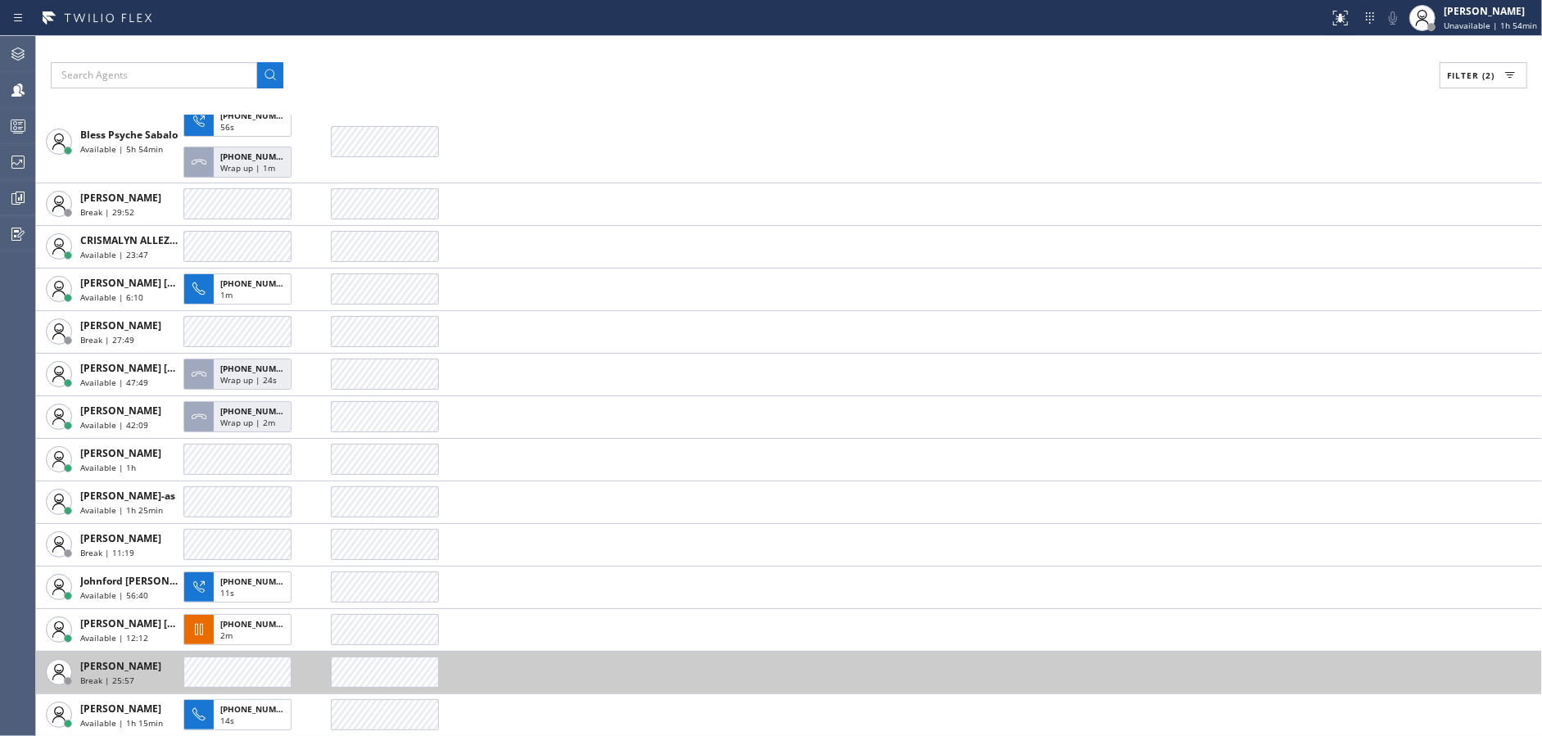
scroll to position [192, 0]
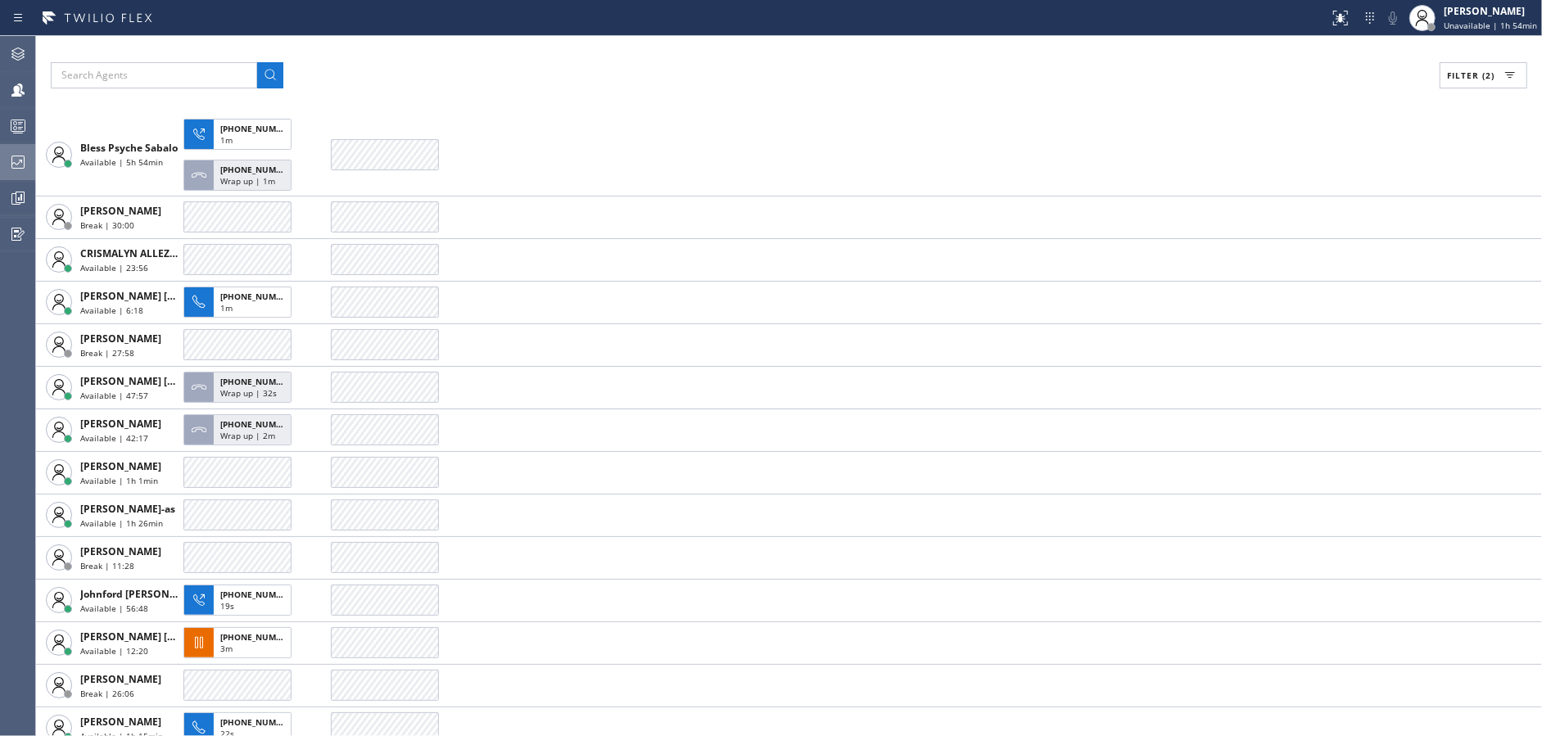
click at [22, 155] on icon at bounding box center [18, 162] width 20 height 20
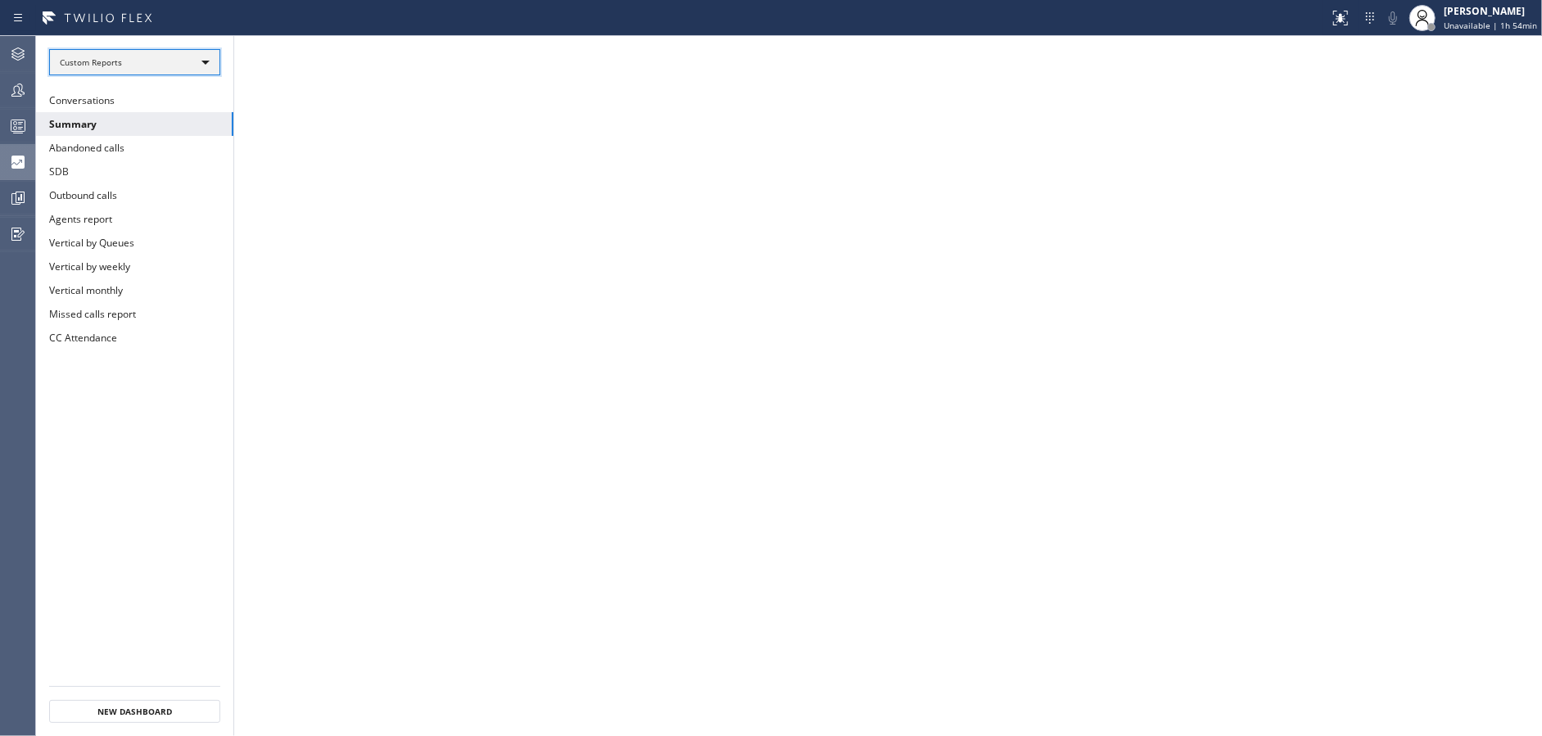
click at [198, 62] on div "Custom Reports" at bounding box center [134, 62] width 171 height 26
click at [151, 166] on li "Custom Reports" at bounding box center [134, 167] width 168 height 20
click at [159, 123] on button "Summary" at bounding box center [134, 124] width 197 height 24
click at [1494, 31] on div "Jenilyn Indoy Unavailable | 3h" at bounding box center [1479, 18] width 125 height 36
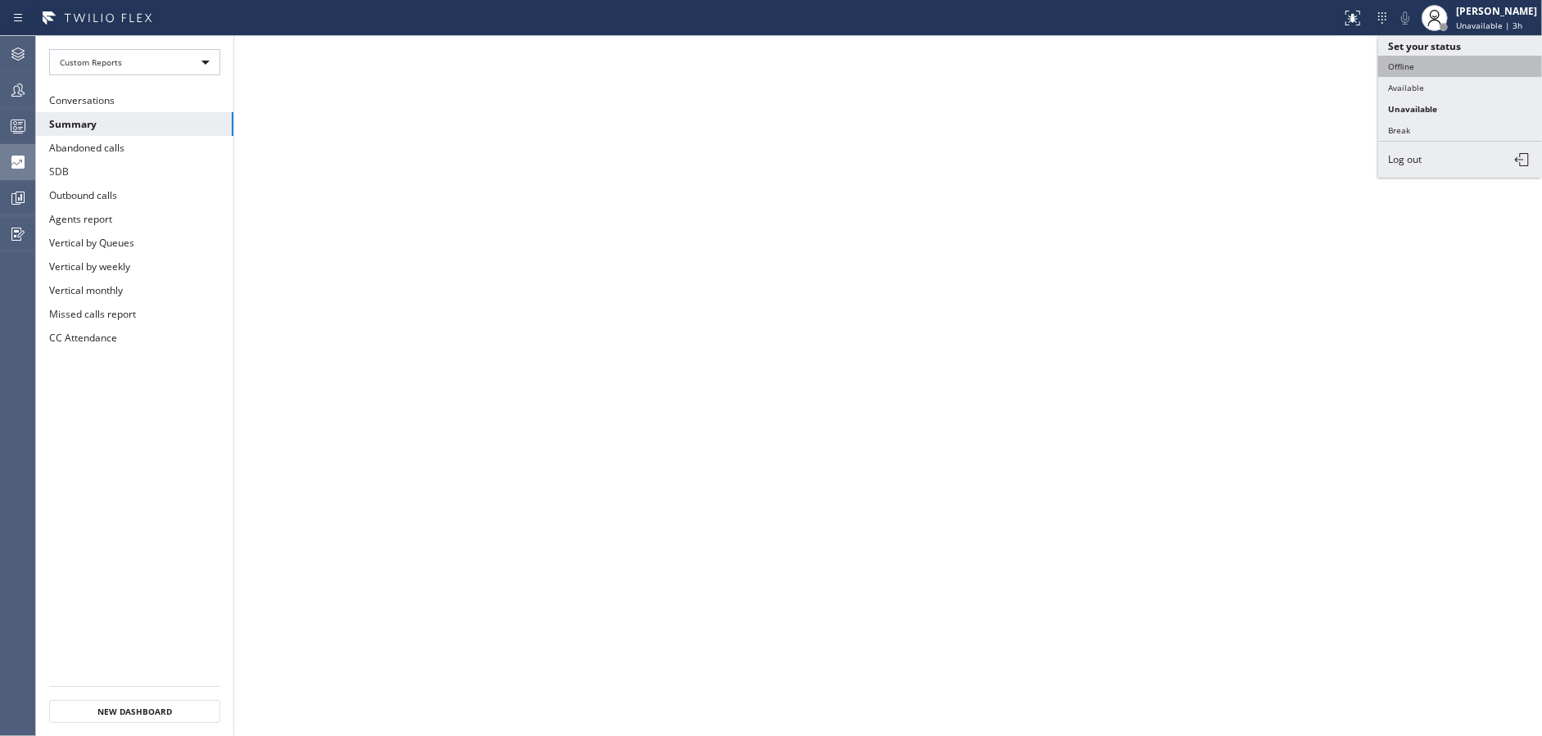
click at [1442, 74] on button "Offline" at bounding box center [1460, 66] width 164 height 21
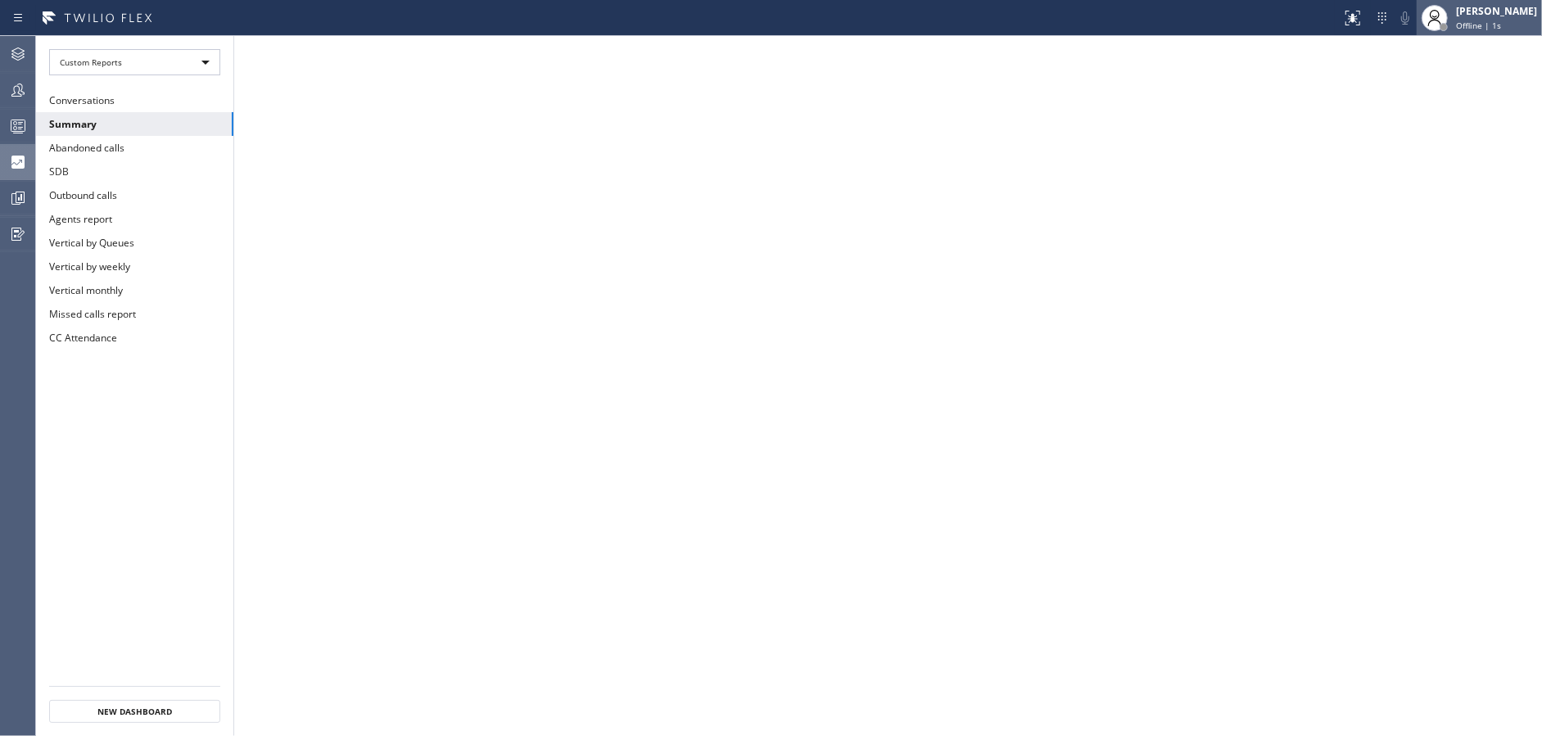
click at [1508, 12] on div "[PERSON_NAME]" at bounding box center [1496, 11] width 81 height 14
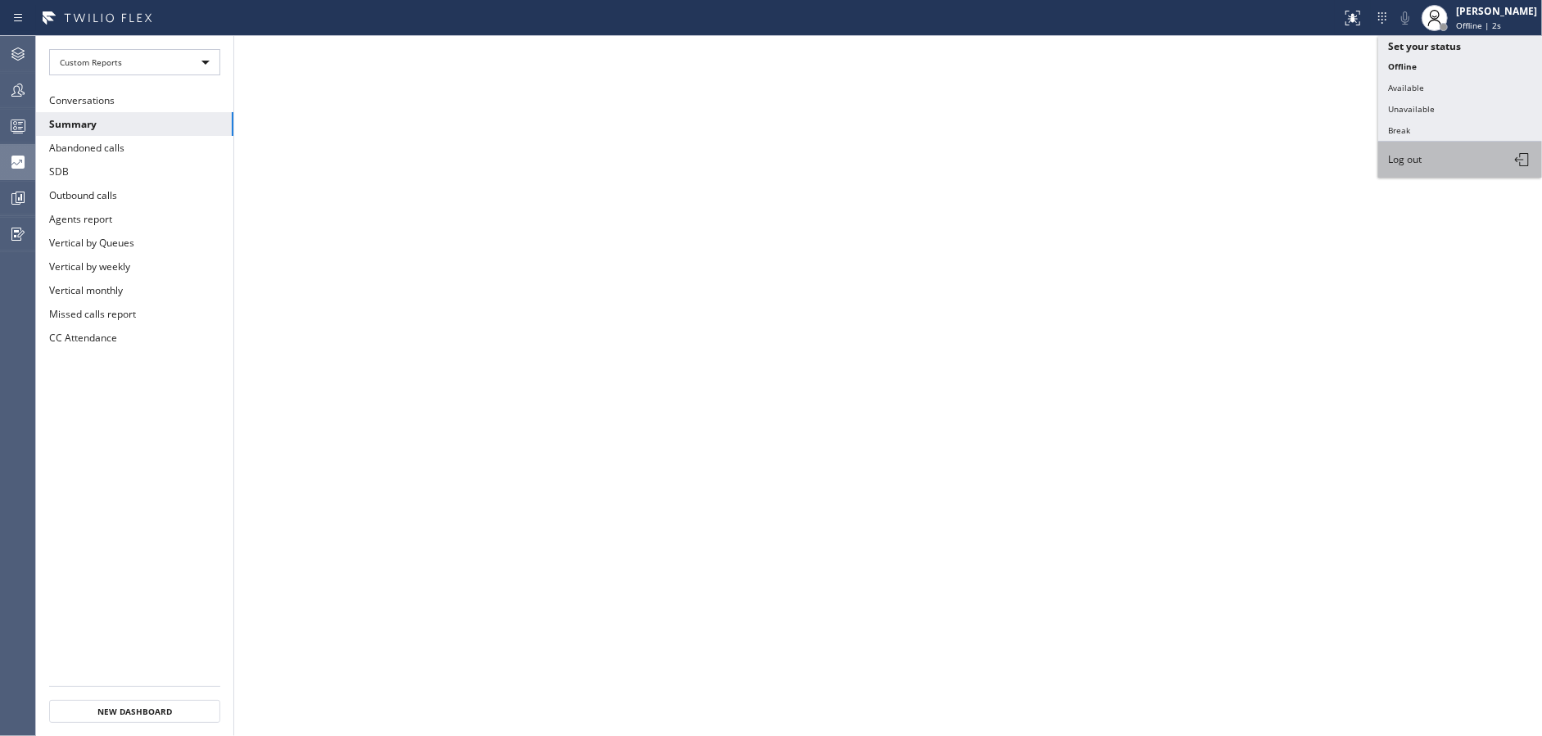
click at [1422, 162] on span "Log out" at bounding box center [1405, 159] width 34 height 14
